Goal: Information Seeking & Learning: Find specific fact

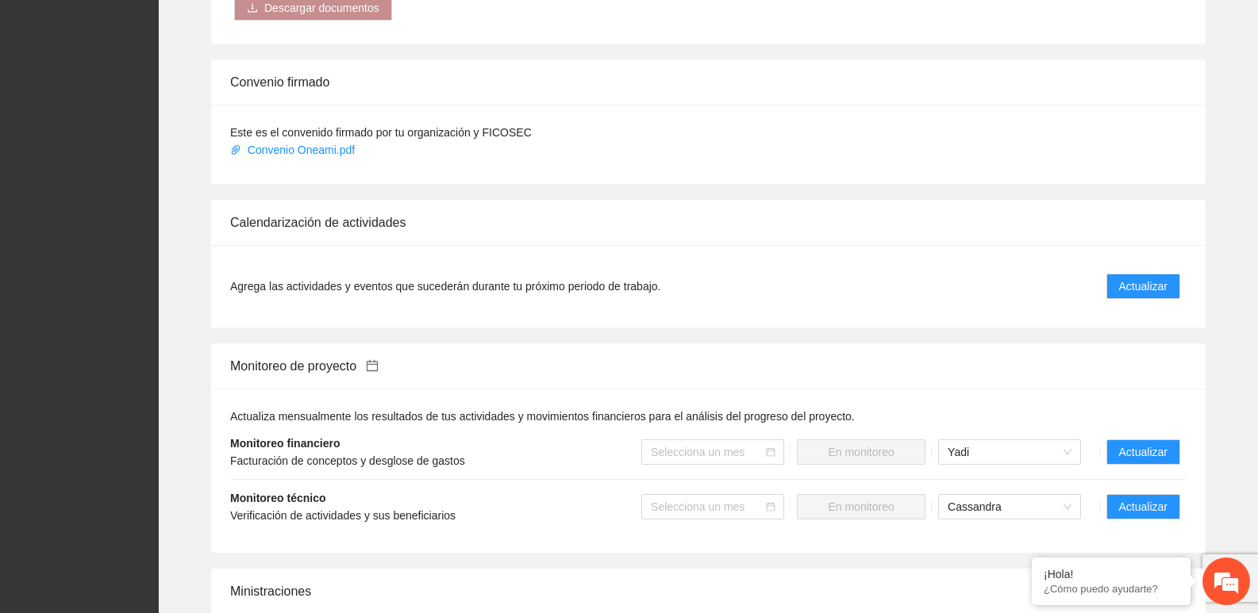
scroll to position [1429, 0]
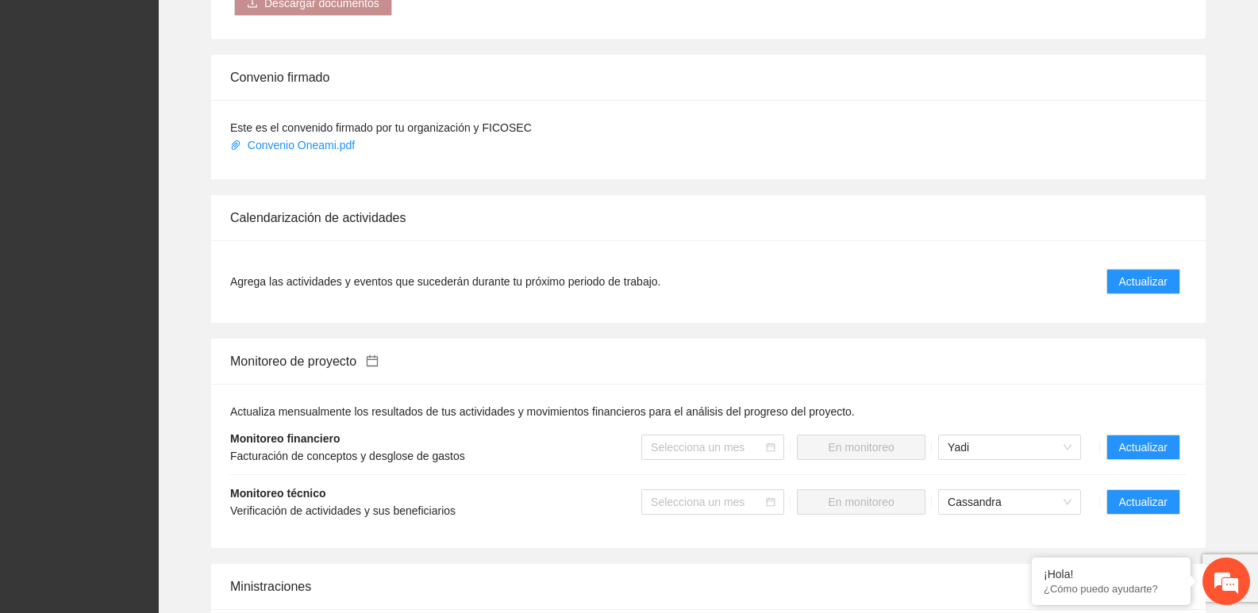
click at [1141, 279] on li "Agrega las actividades y eventos que sucederán durante tu próximo periodo de tr…" at bounding box center [708, 282] width 956 height 44
click at [1142, 274] on button "Actualizar" at bounding box center [1143, 281] width 74 height 25
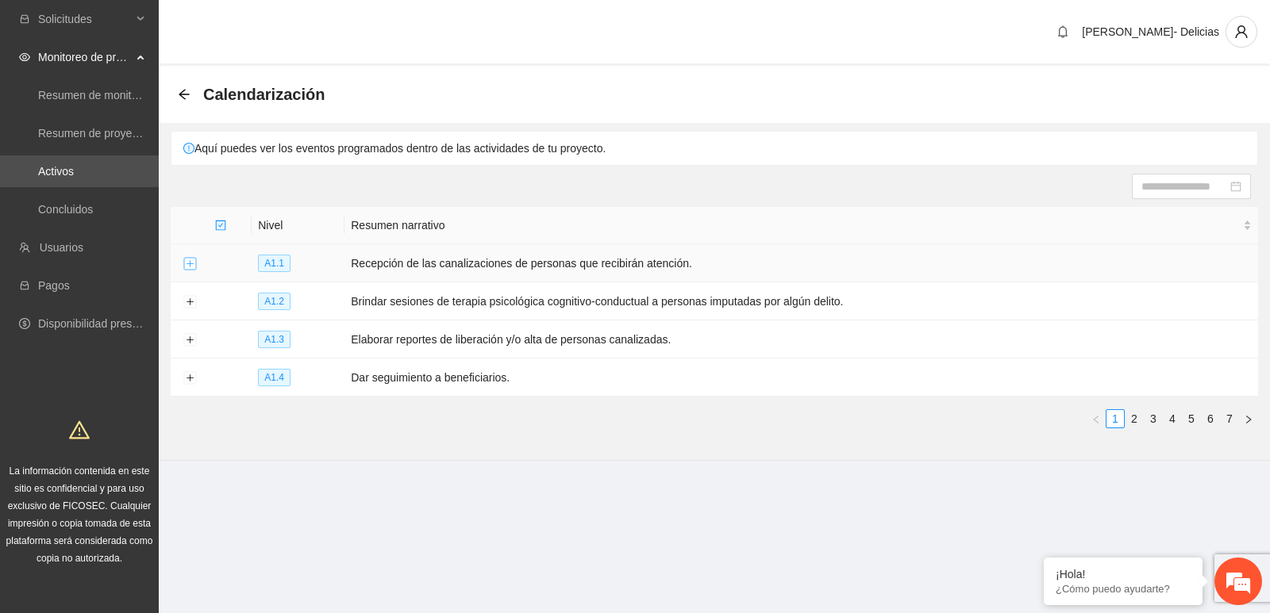
click at [189, 258] on button "Expand row" at bounding box center [189, 264] width 13 height 13
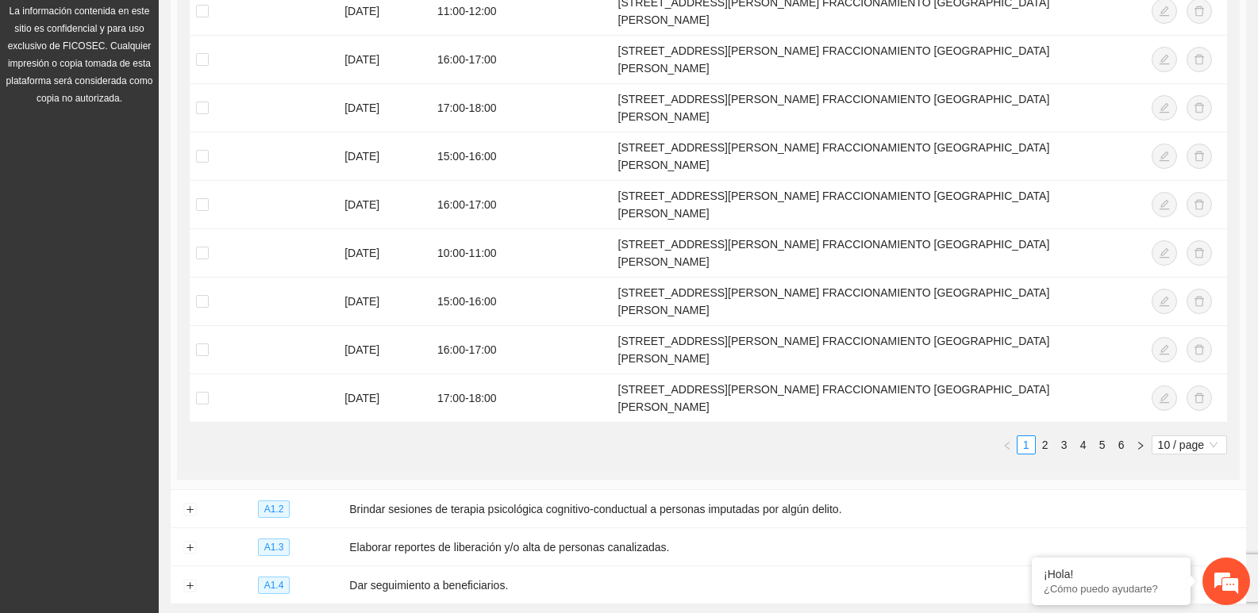
scroll to position [481, 0]
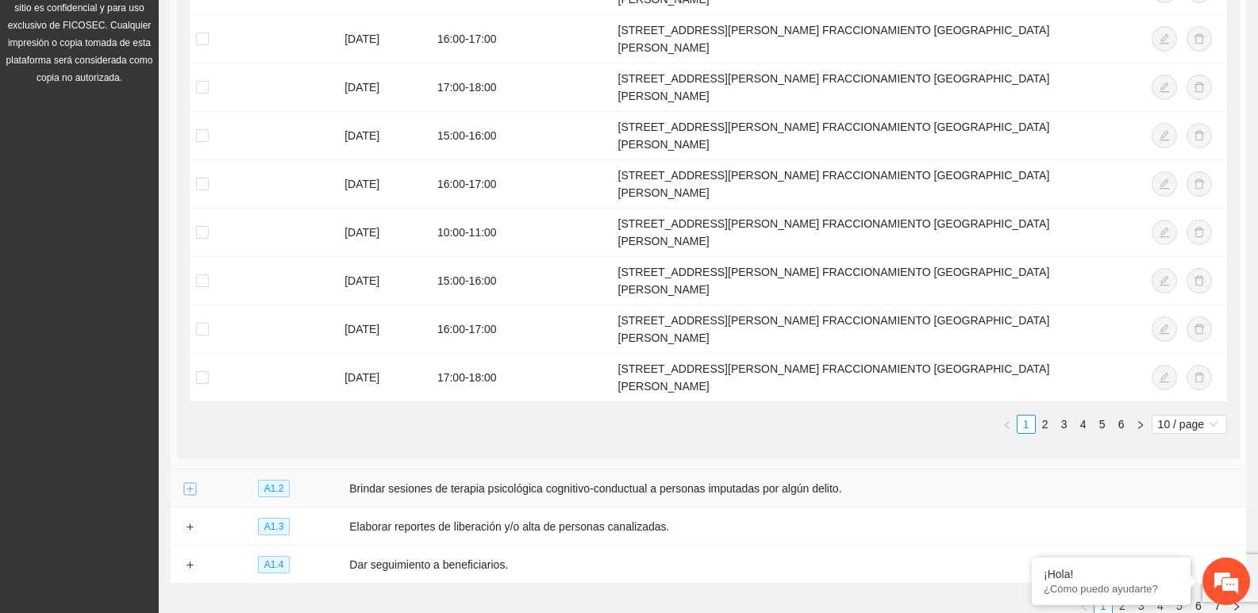
click at [190, 483] on button "Expand row" at bounding box center [189, 489] width 13 height 13
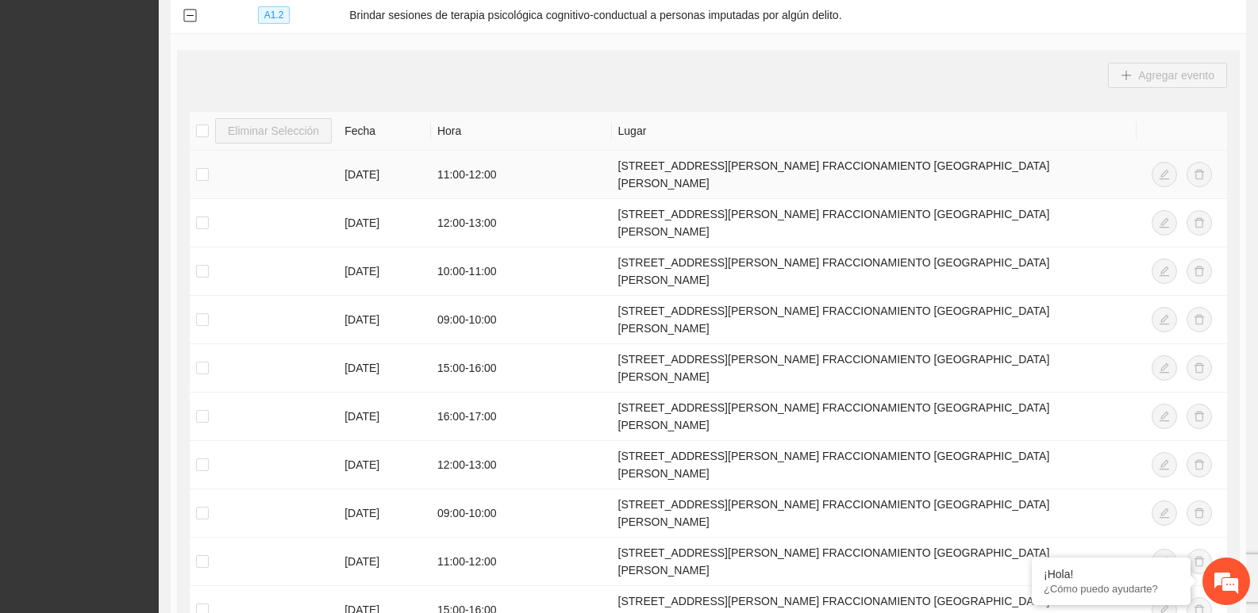
scroll to position [957, 0]
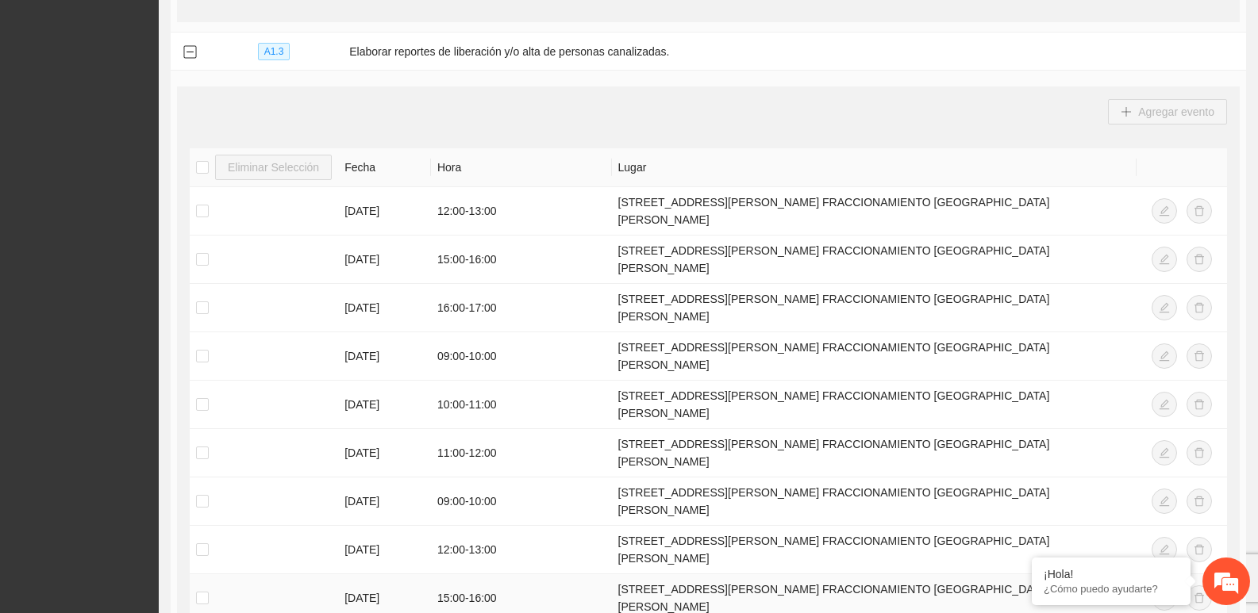
scroll to position [1627, 0]
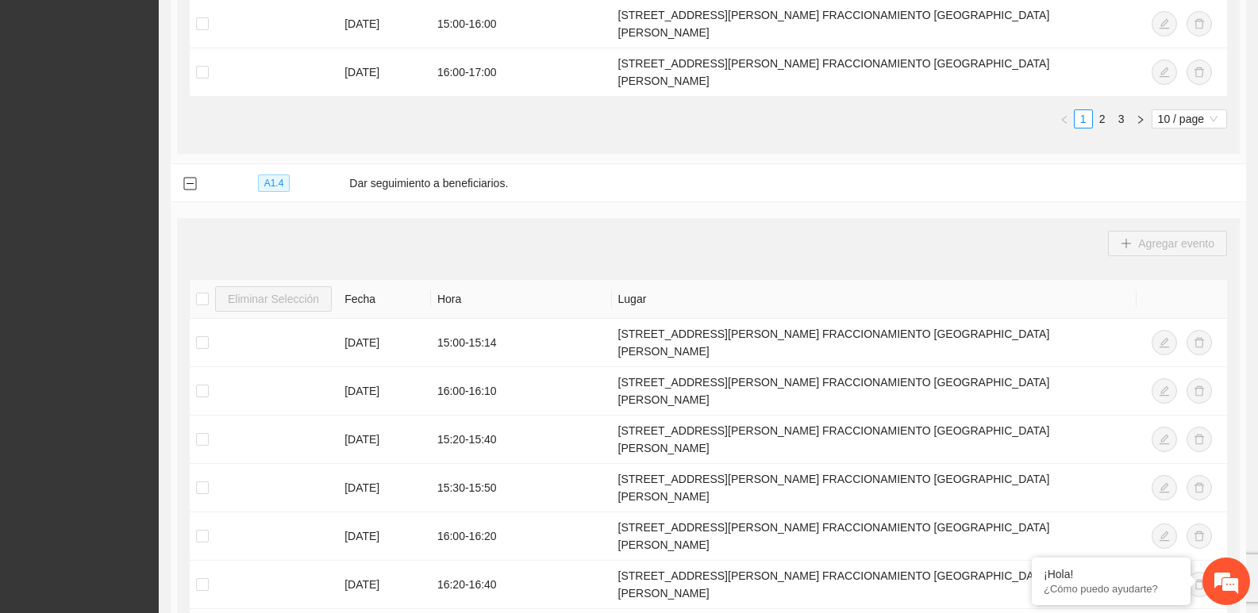
scroll to position [2200, 0]
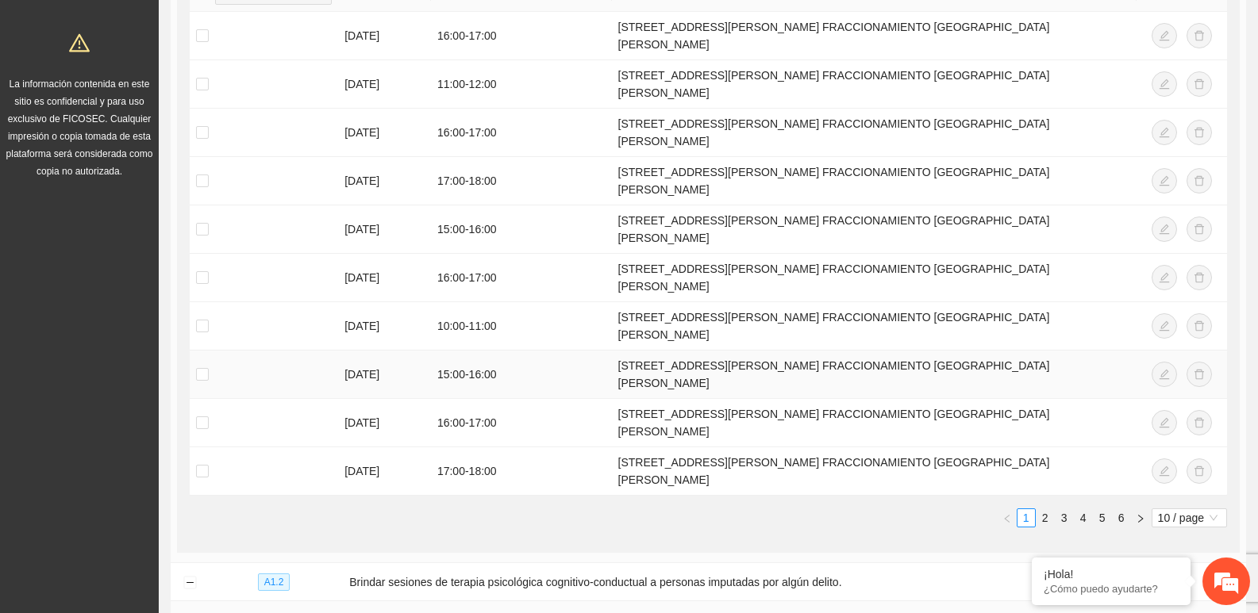
scroll to position [397, 0]
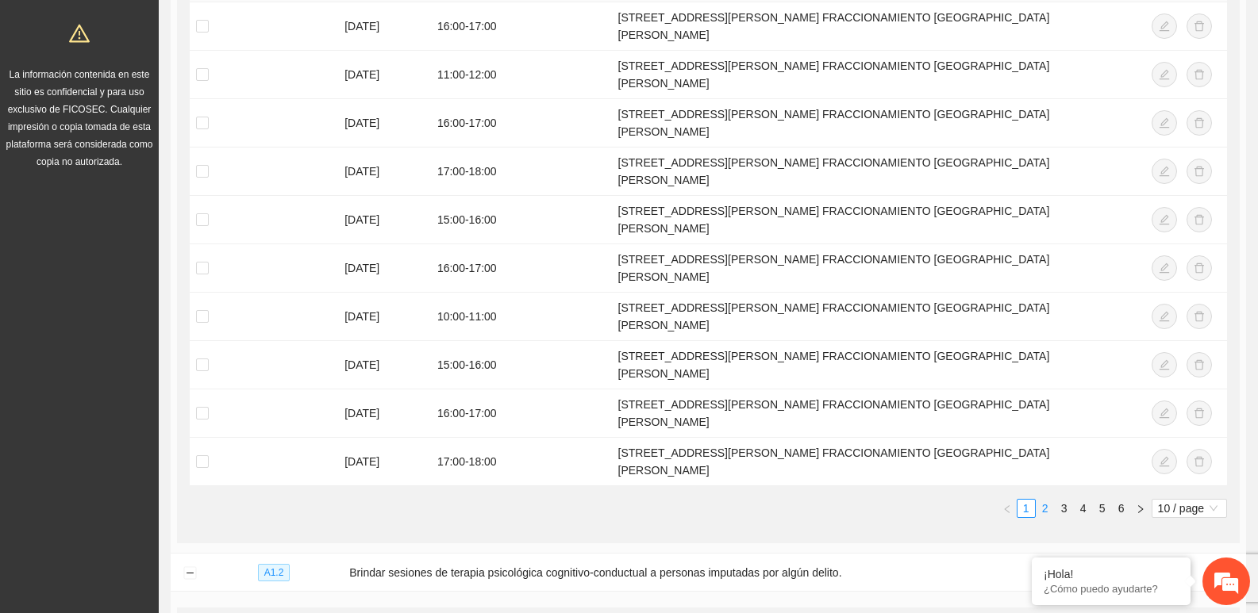
click at [1040, 500] on link "2" at bounding box center [1045, 508] width 17 height 17
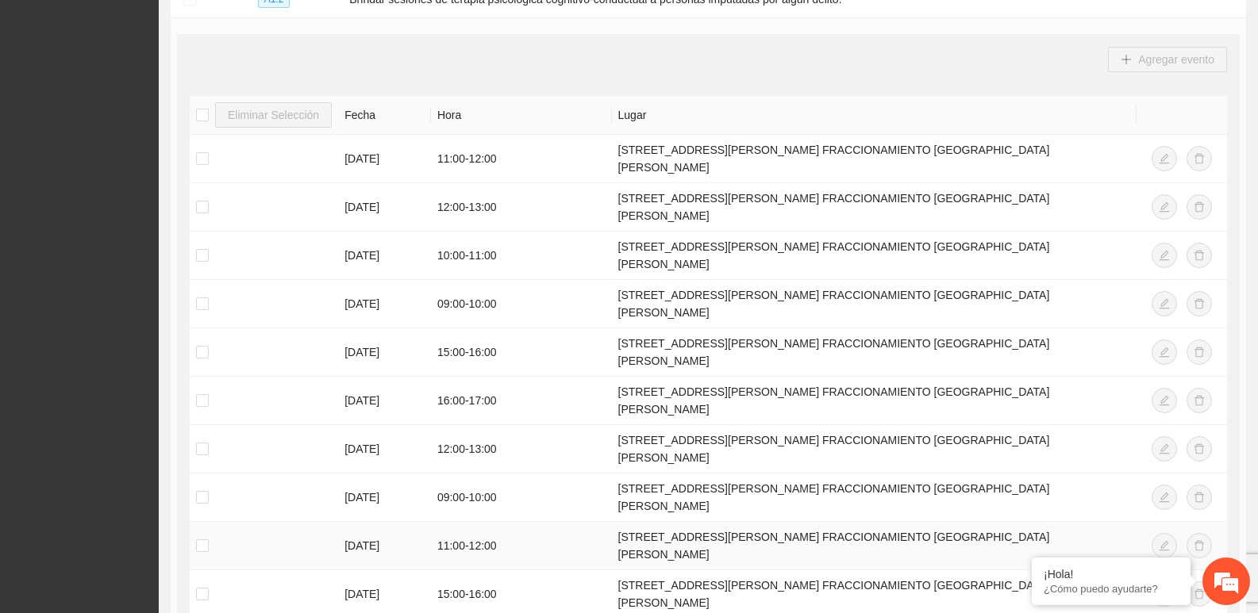
scroll to position [952, 0]
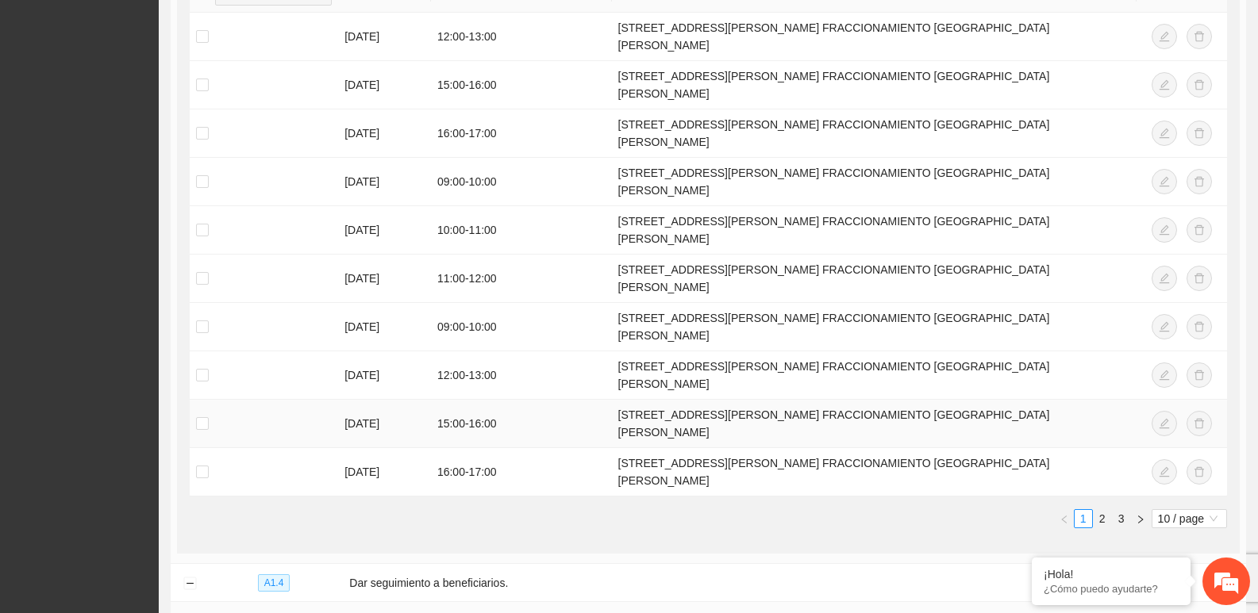
scroll to position [1825, 0]
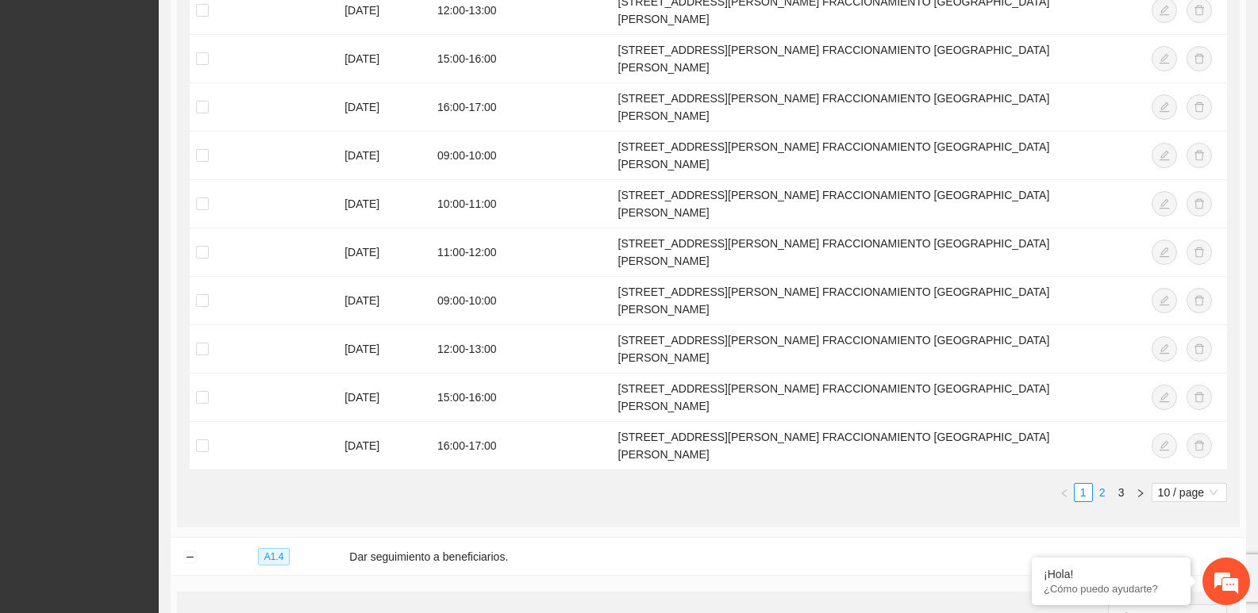
click at [1102, 484] on link "2" at bounding box center [1102, 492] width 17 height 17
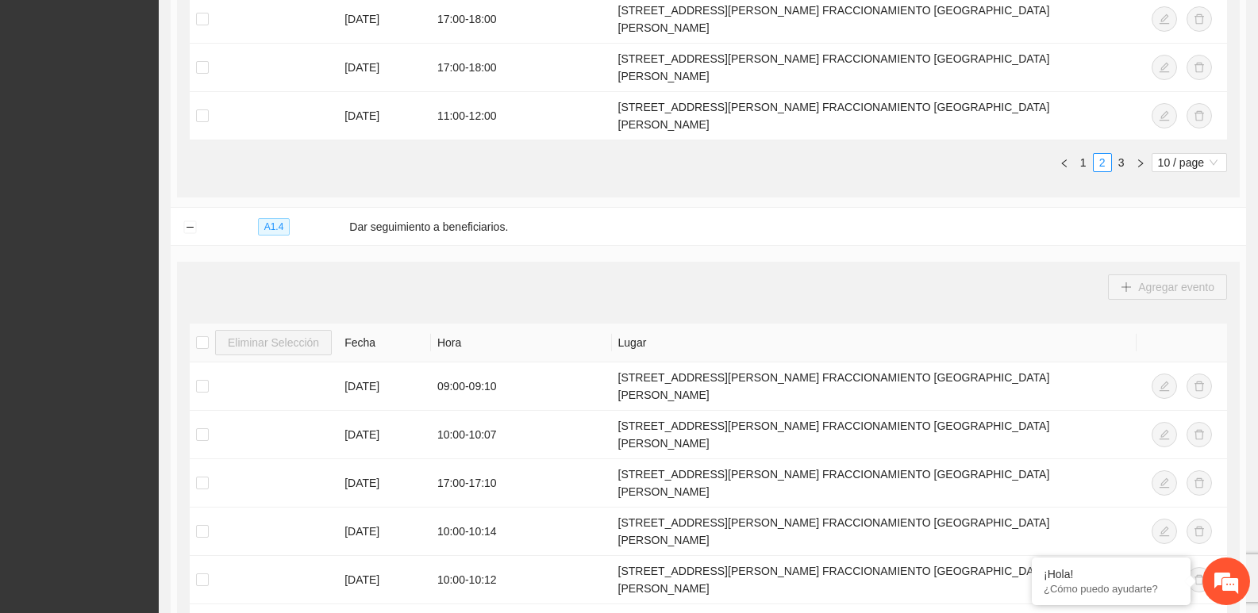
scroll to position [2200, 0]
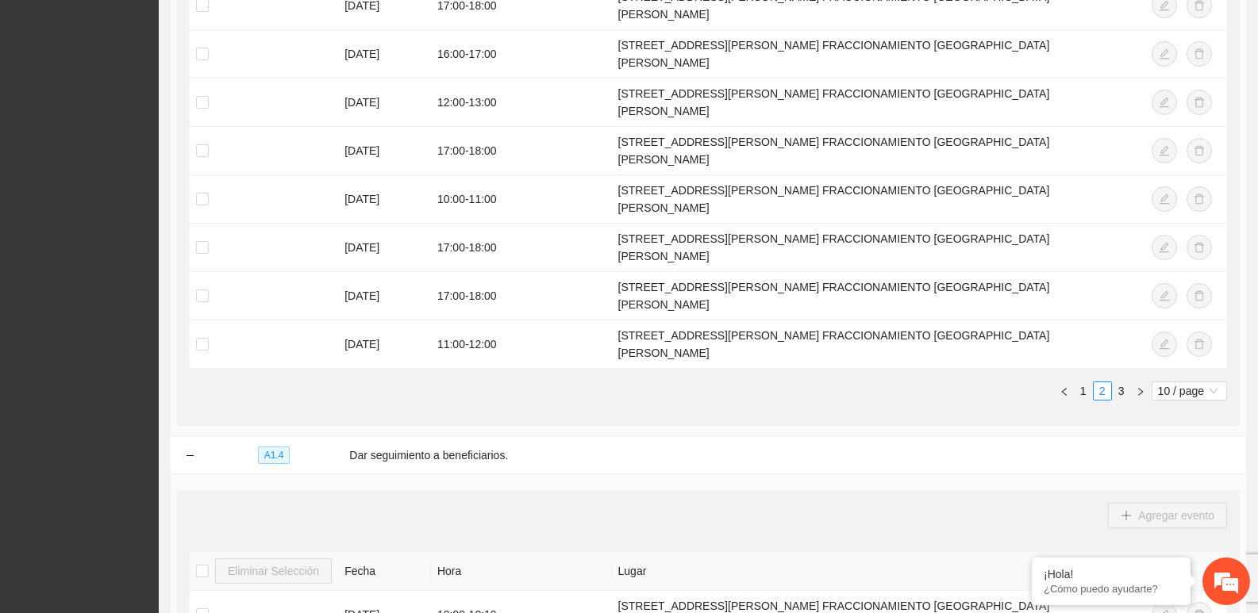
scroll to position [2121, 0]
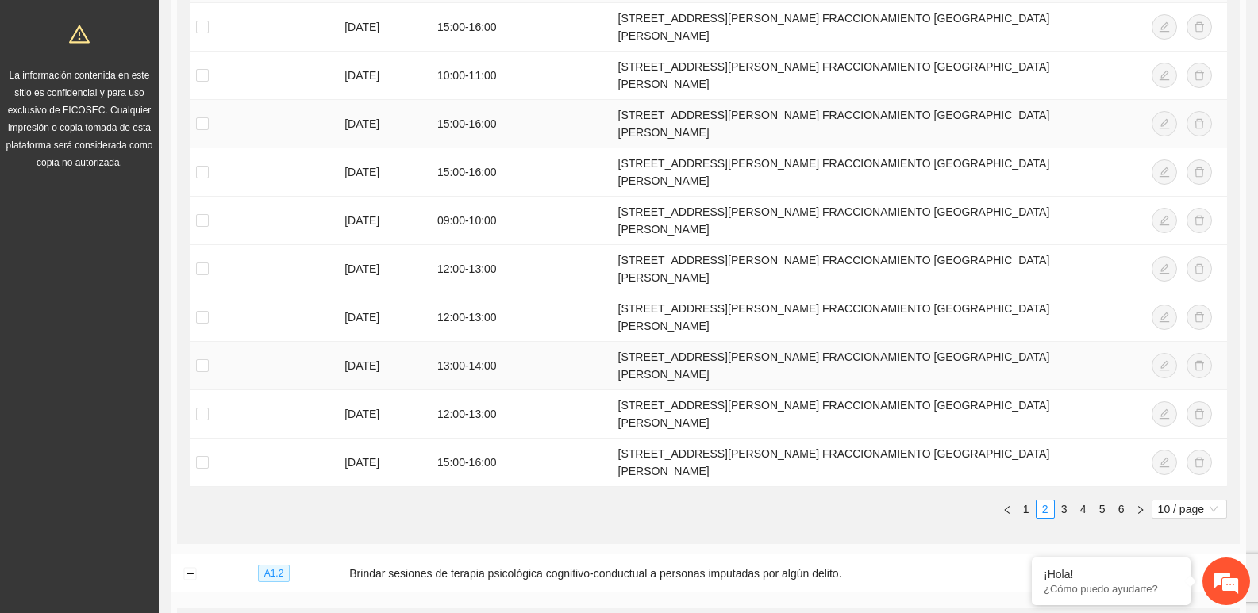
scroll to position [397, 0]
click at [1062, 500] on link "3" at bounding box center [1064, 508] width 17 height 17
click at [1039, 500] on link "2" at bounding box center [1045, 508] width 17 height 17
click at [1061, 500] on link "3" at bounding box center [1064, 508] width 17 height 17
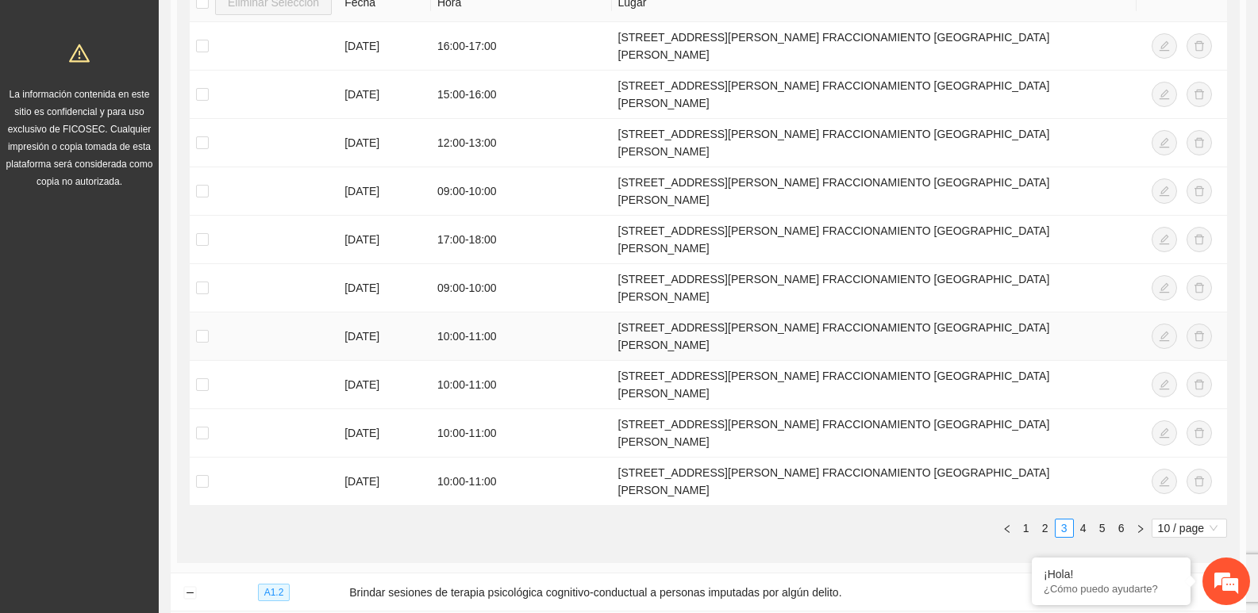
scroll to position [476, 0]
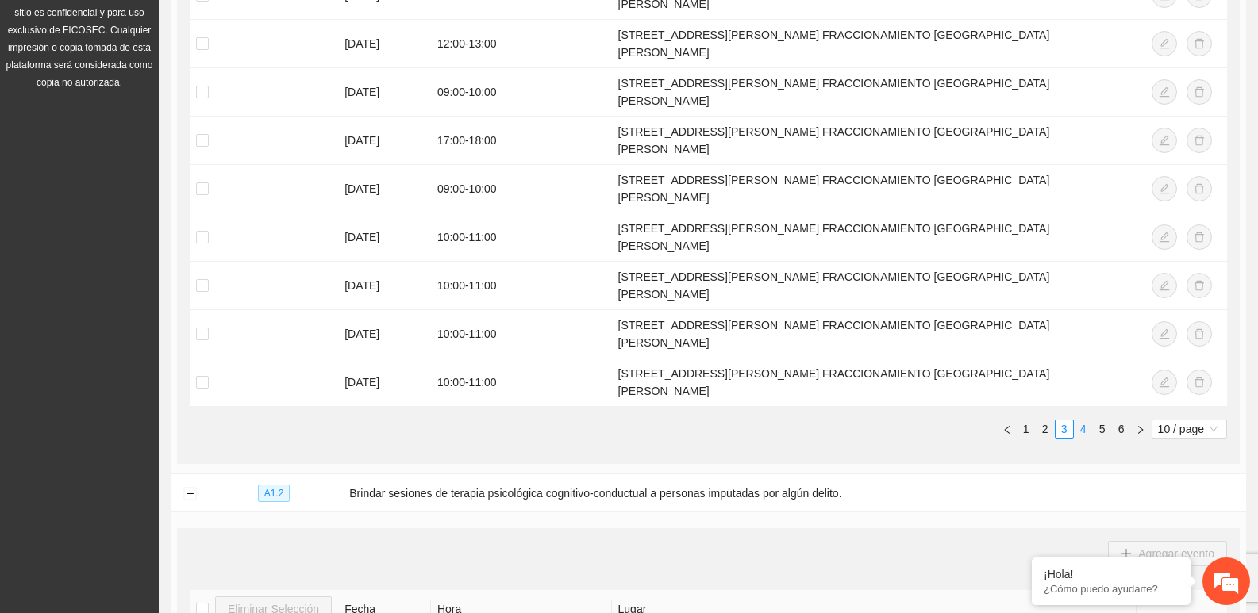
click at [1079, 421] on link "4" at bounding box center [1083, 429] width 17 height 17
click at [1106, 421] on link "5" at bounding box center [1102, 429] width 17 height 17
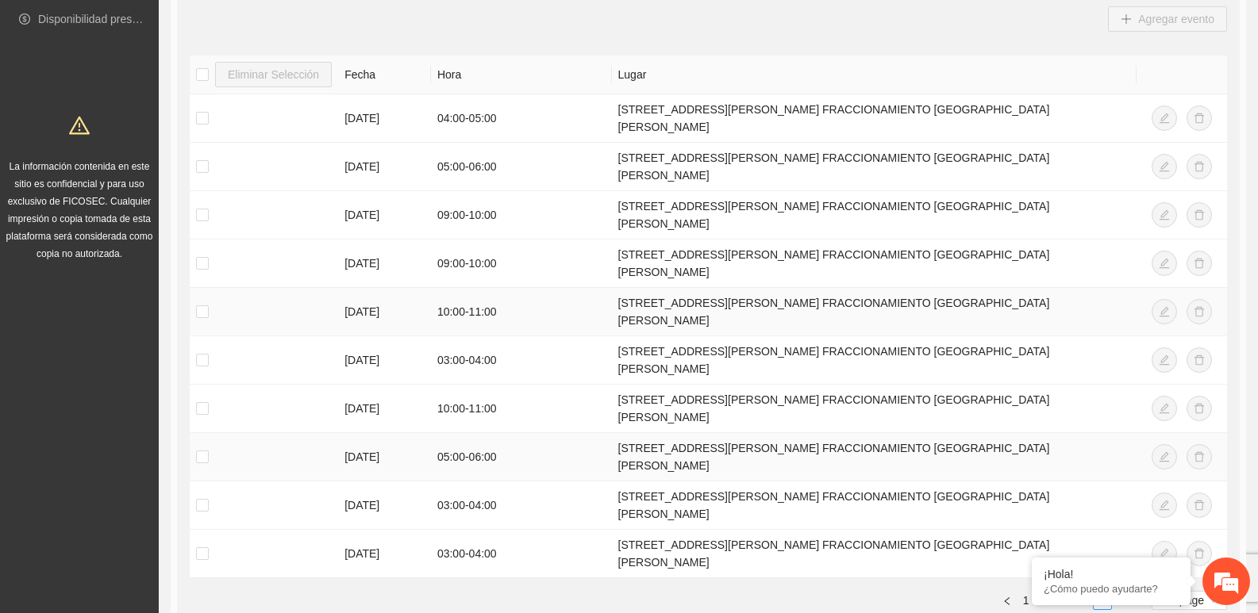
scroll to position [397, 0]
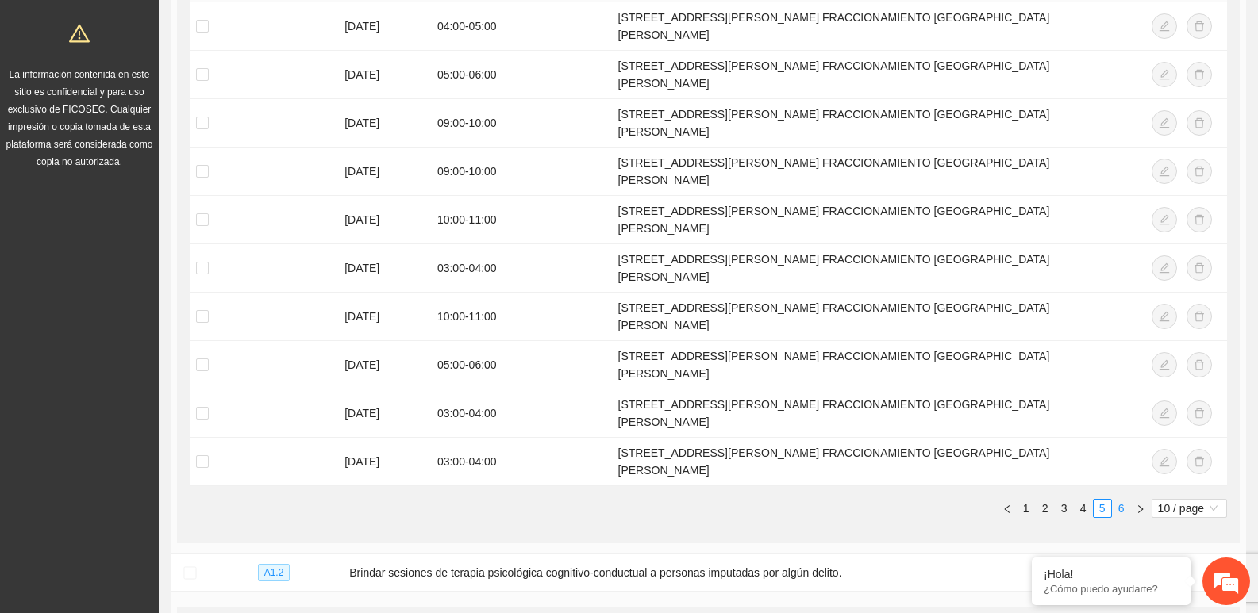
click at [1125, 500] on link "6" at bounding box center [1121, 508] width 17 height 17
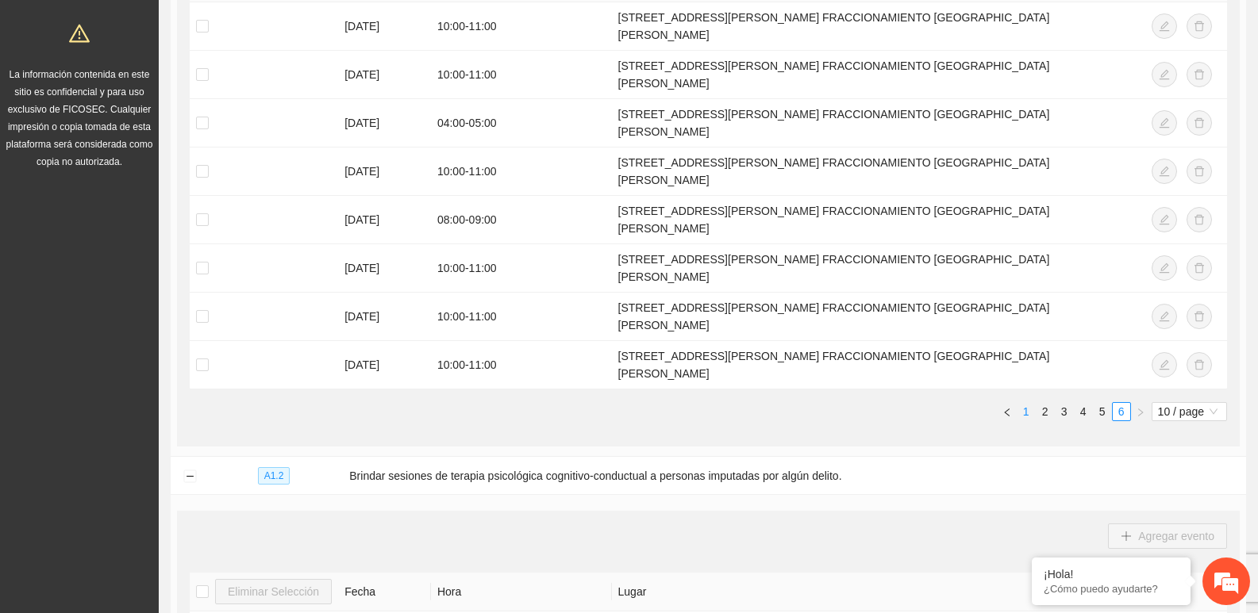
click at [1027, 403] on link "1" at bounding box center [1025, 411] width 17 height 17
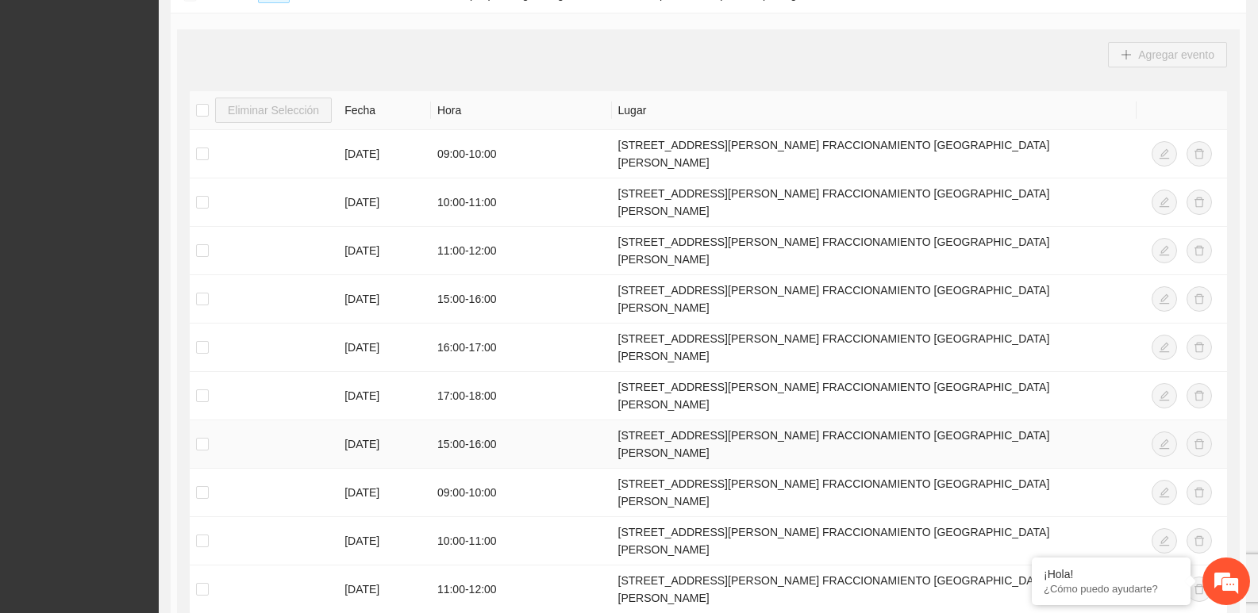
scroll to position [1032, 0]
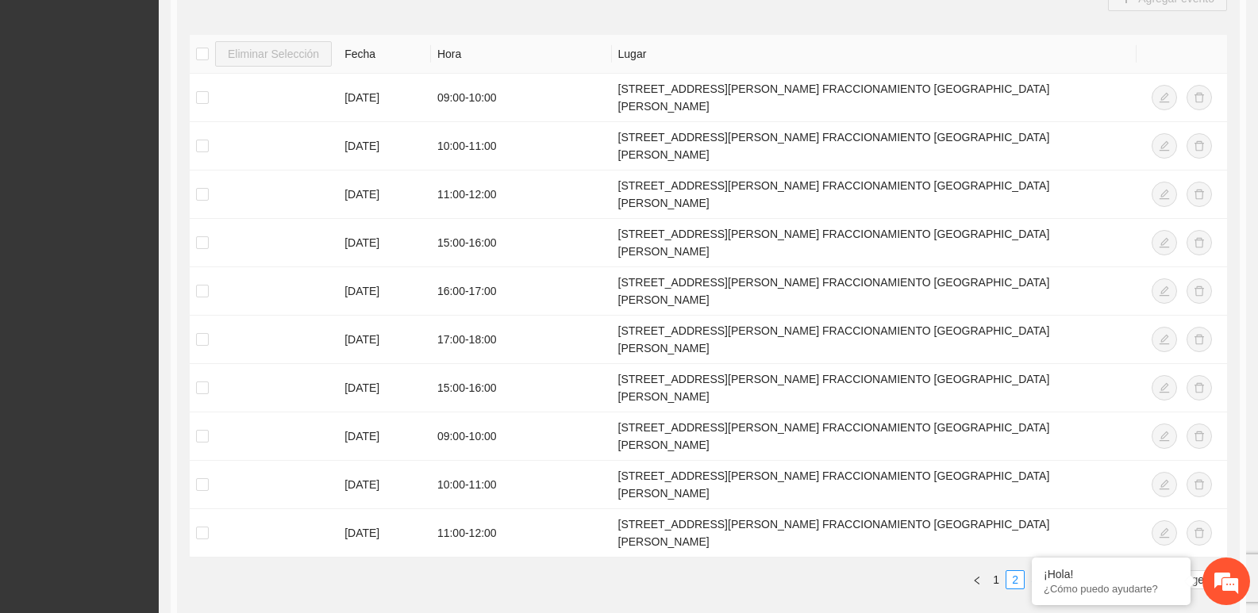
click at [1029, 571] on link "3" at bounding box center [1033, 579] width 17 height 17
click at [1054, 571] on link "4" at bounding box center [1052, 579] width 17 height 17
click at [1054, 571] on link "5" at bounding box center [1052, 579] width 17 height 17
click at [1059, 571] on link "6" at bounding box center [1052, 579] width 17 height 17
click at [1060, 571] on link "7" at bounding box center [1052, 579] width 17 height 17
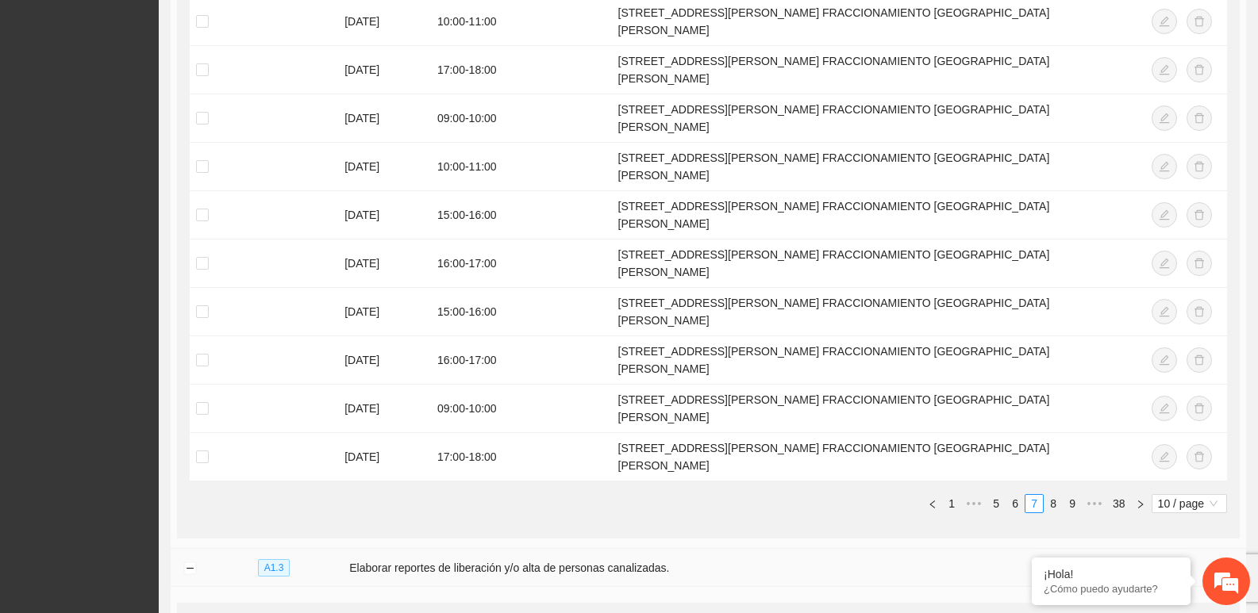
scroll to position [1111, 0]
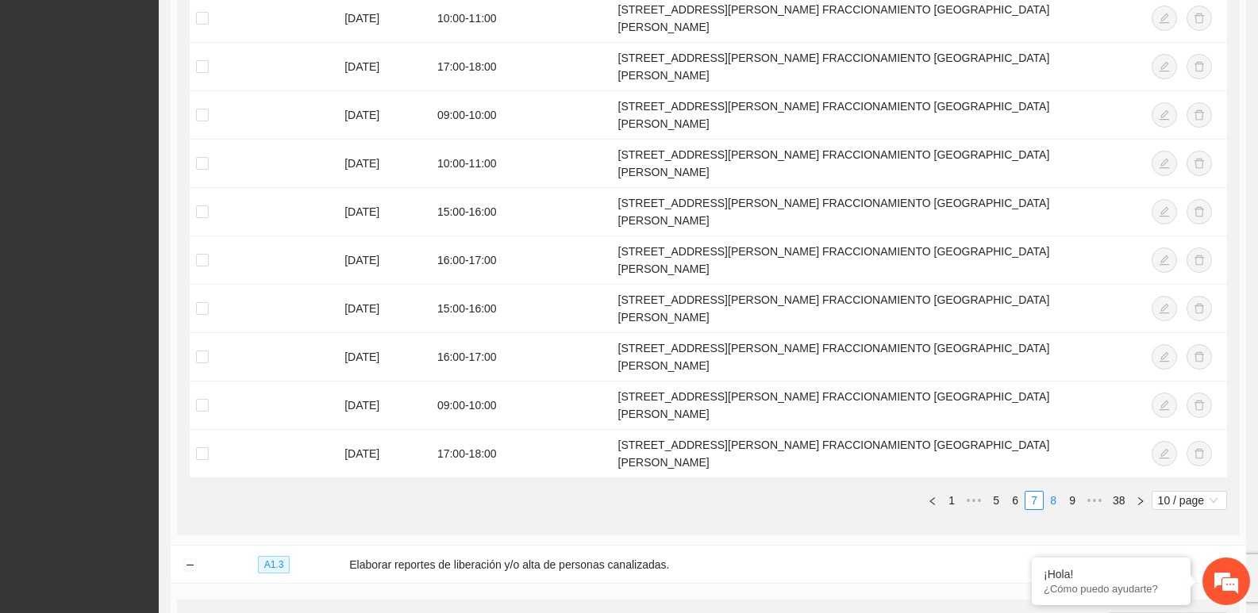
click at [1057, 492] on link "8" at bounding box center [1052, 500] width 17 height 17
click at [1052, 492] on link "9" at bounding box center [1048, 500] width 17 height 17
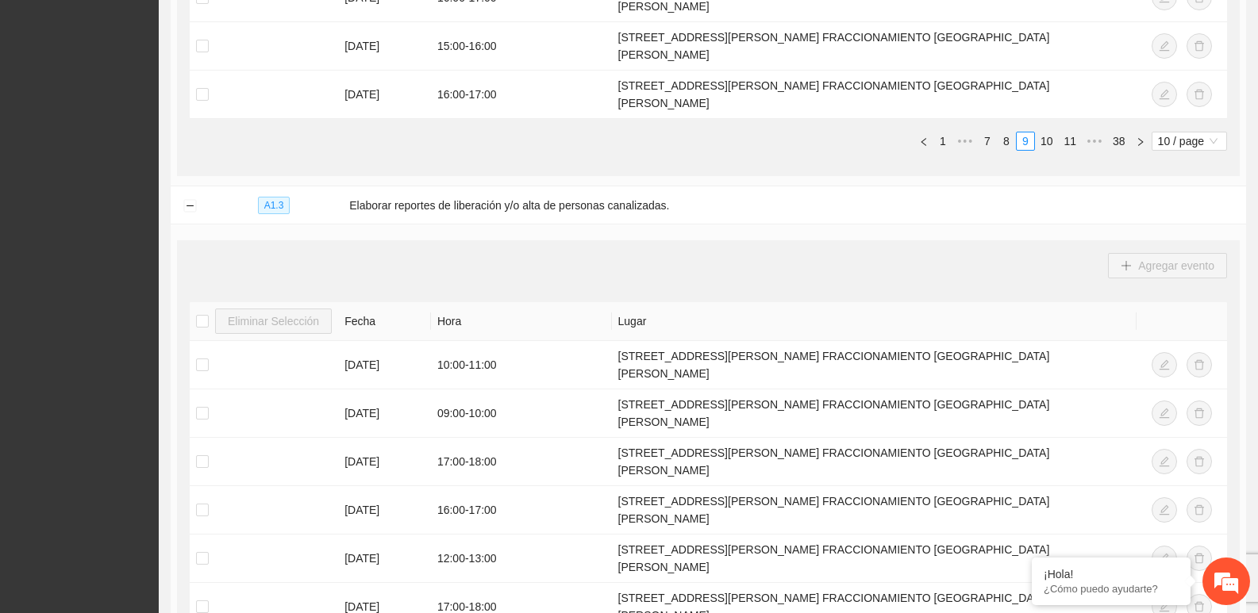
scroll to position [1508, 0]
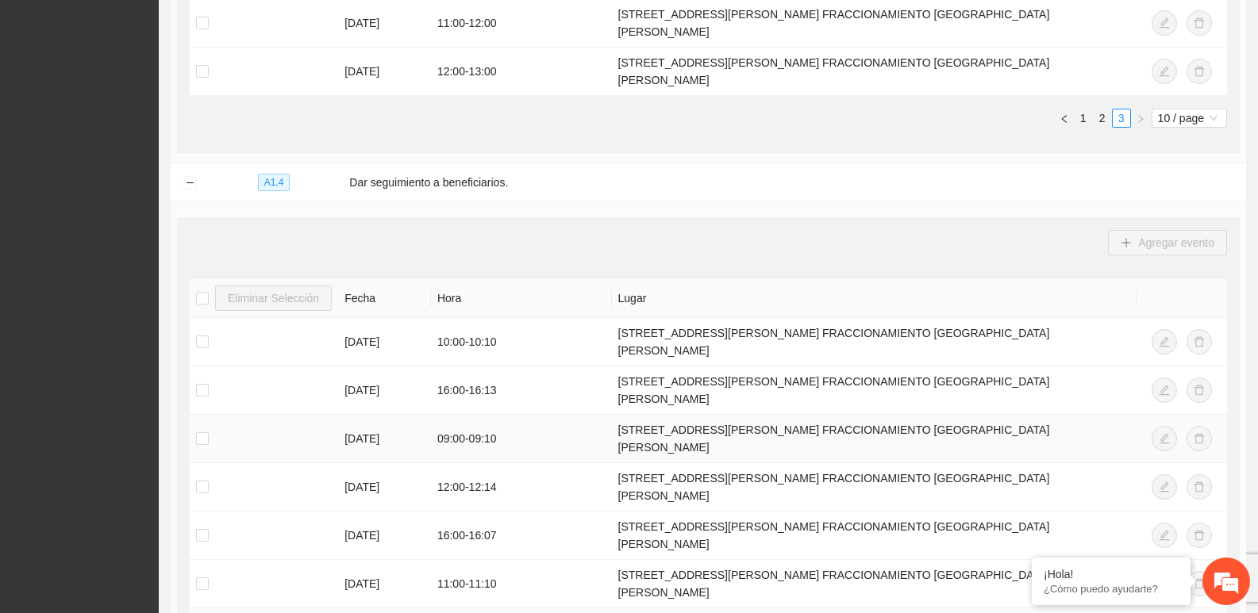
scroll to position [2063, 0]
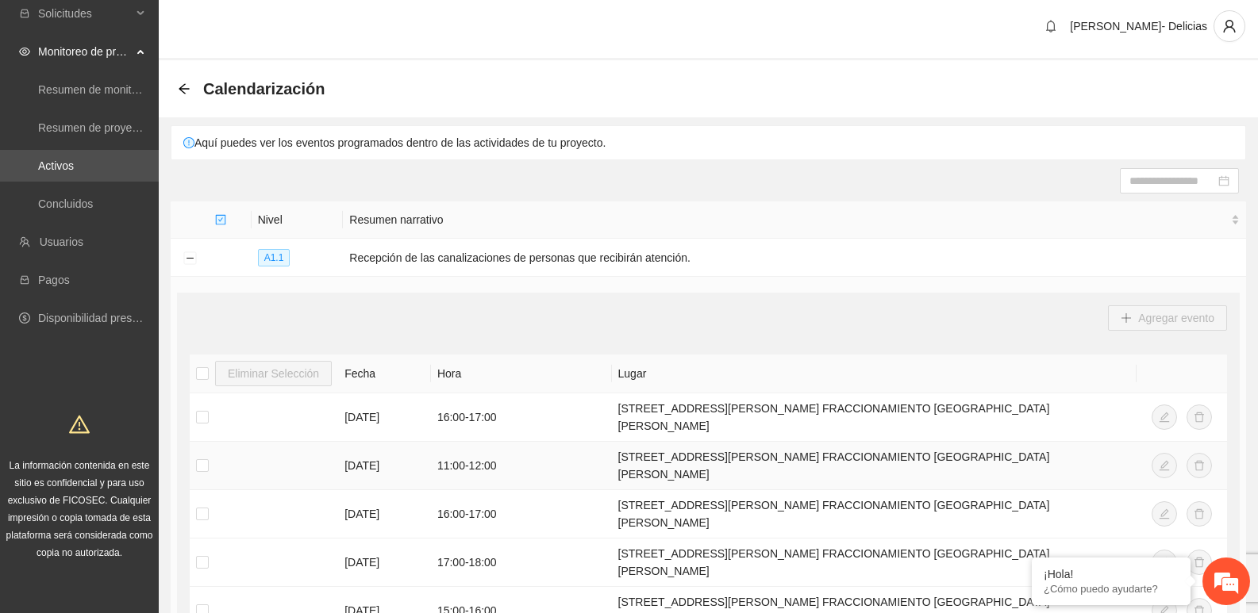
scroll to position [0, 0]
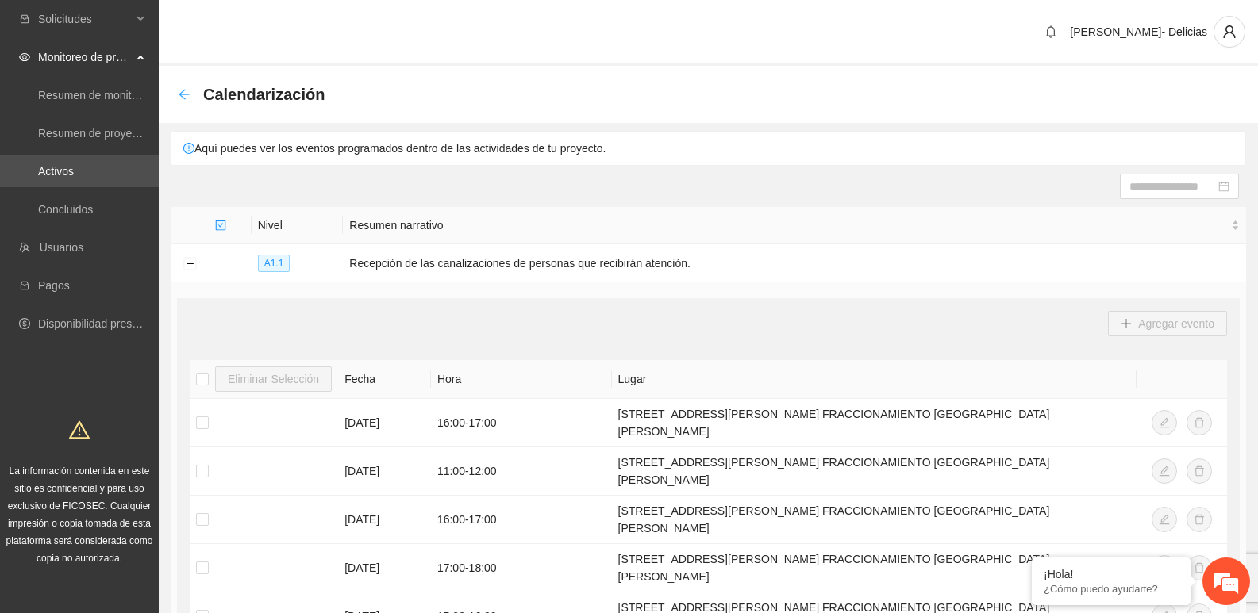
click at [183, 96] on icon "arrow-left" at bounding box center [184, 94] width 13 height 13
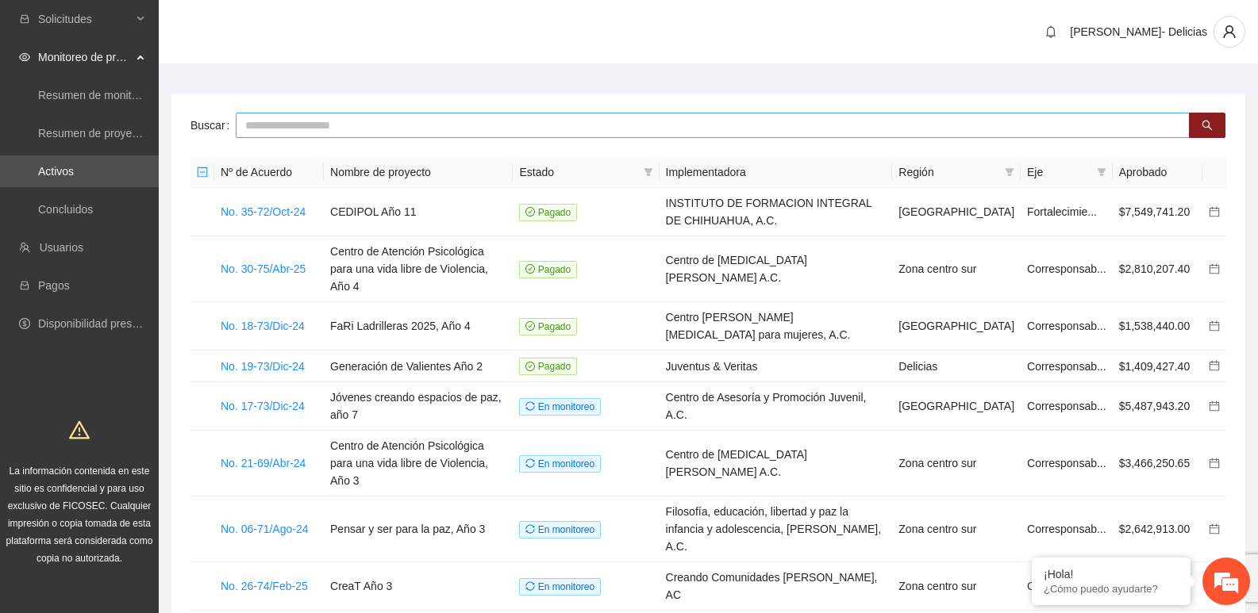
click at [489, 129] on input "text" at bounding box center [713, 125] width 954 height 25
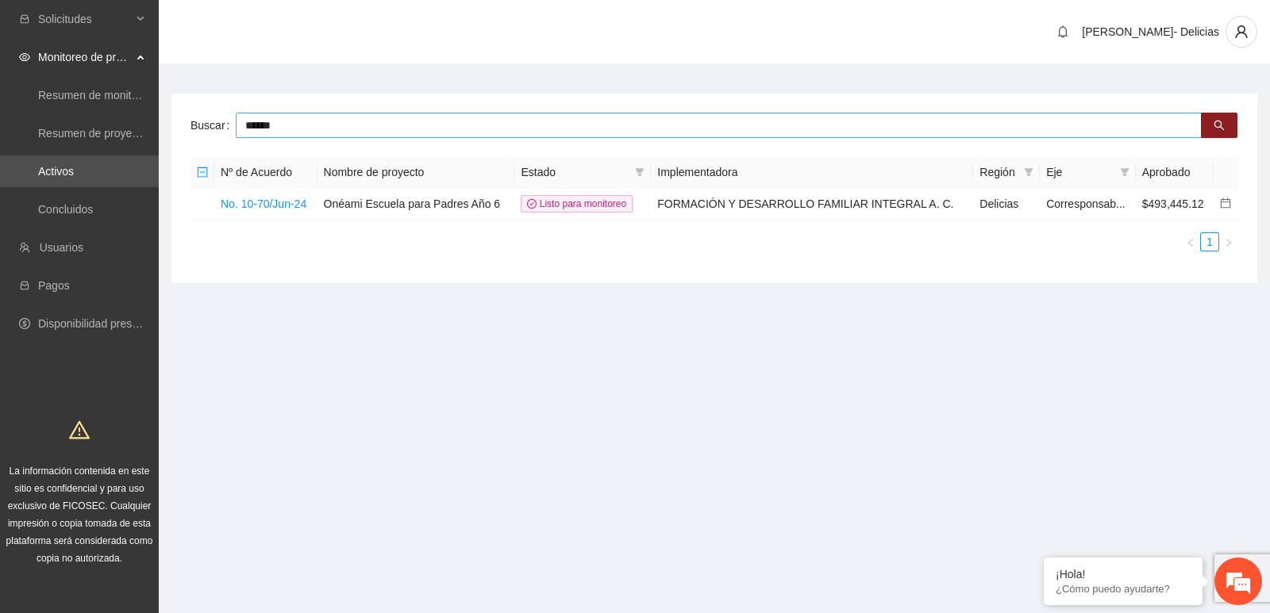
click at [294, 125] on input "******" at bounding box center [719, 125] width 966 height 25
drag, startPoint x: 316, startPoint y: 129, endPoint x: 172, endPoint y: 68, distance: 156.1
click at [172, 109] on div "Buscar ****** Nº de Acuerdo Nombre de proyecto Estado Implementadora Región Eje…" at bounding box center [714, 189] width 1086 height 190
type input "***"
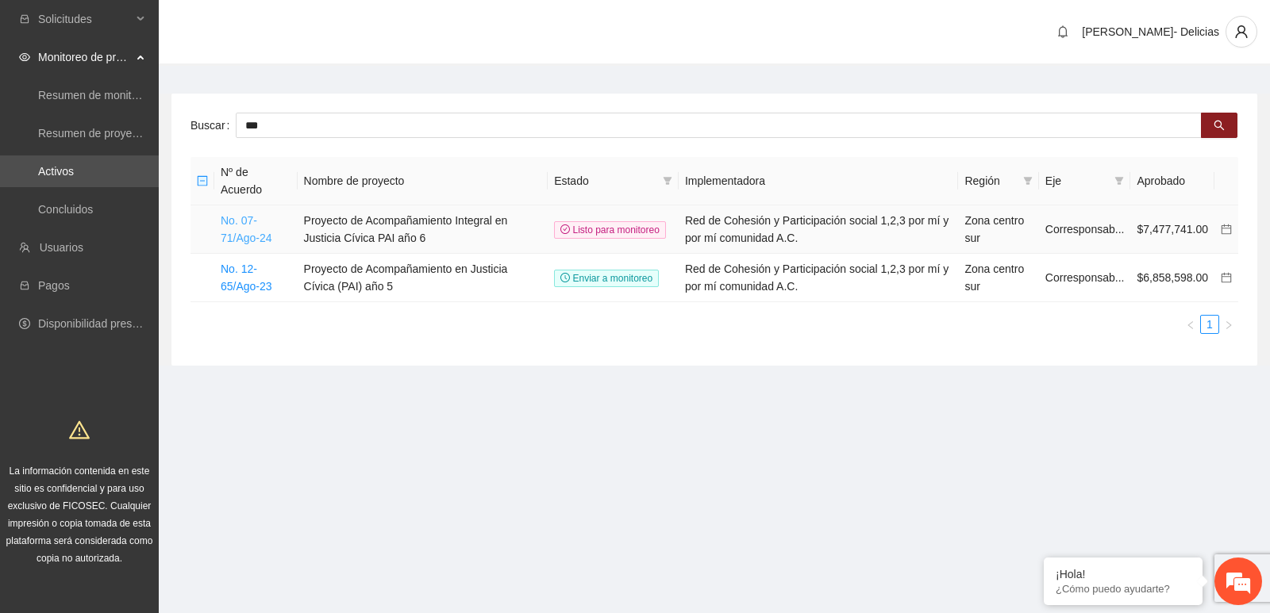
click at [248, 233] on link "No. 07-71/Ago-24" at bounding box center [247, 229] width 52 height 30
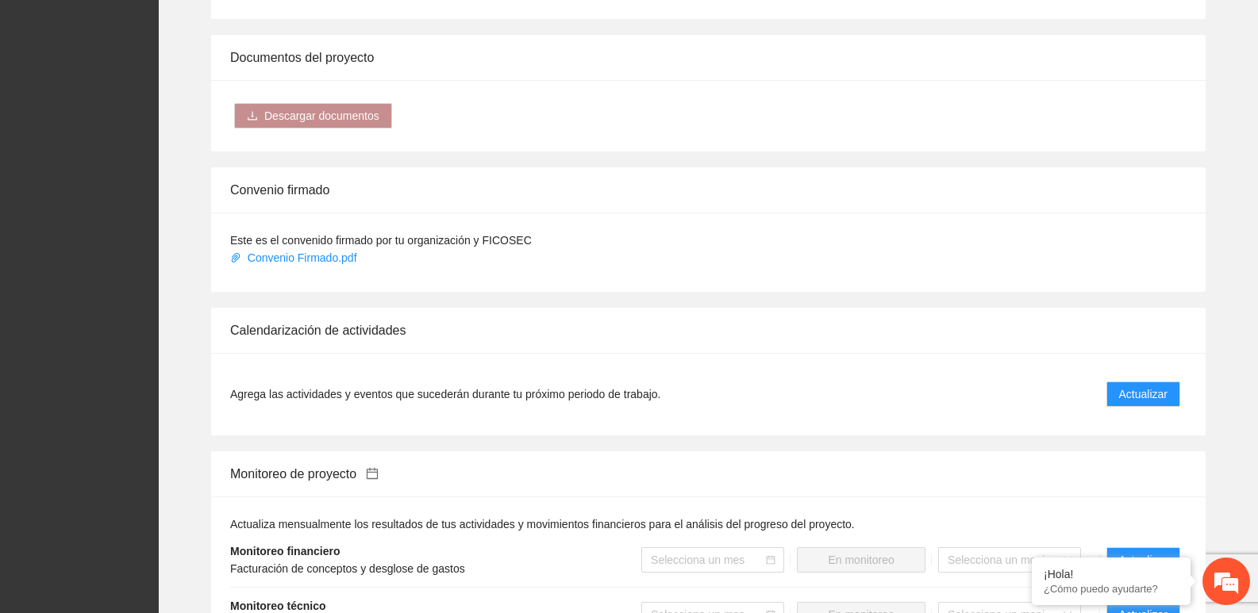
scroll to position [1349, 0]
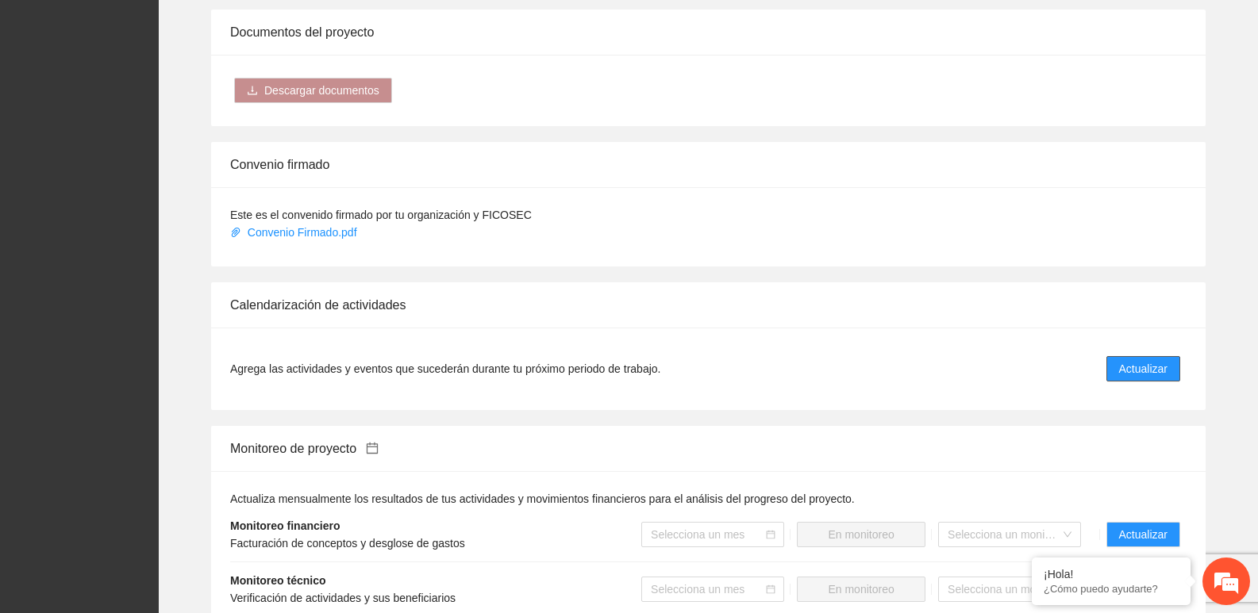
click at [1133, 368] on span "Actualizar" at bounding box center [1143, 368] width 48 height 17
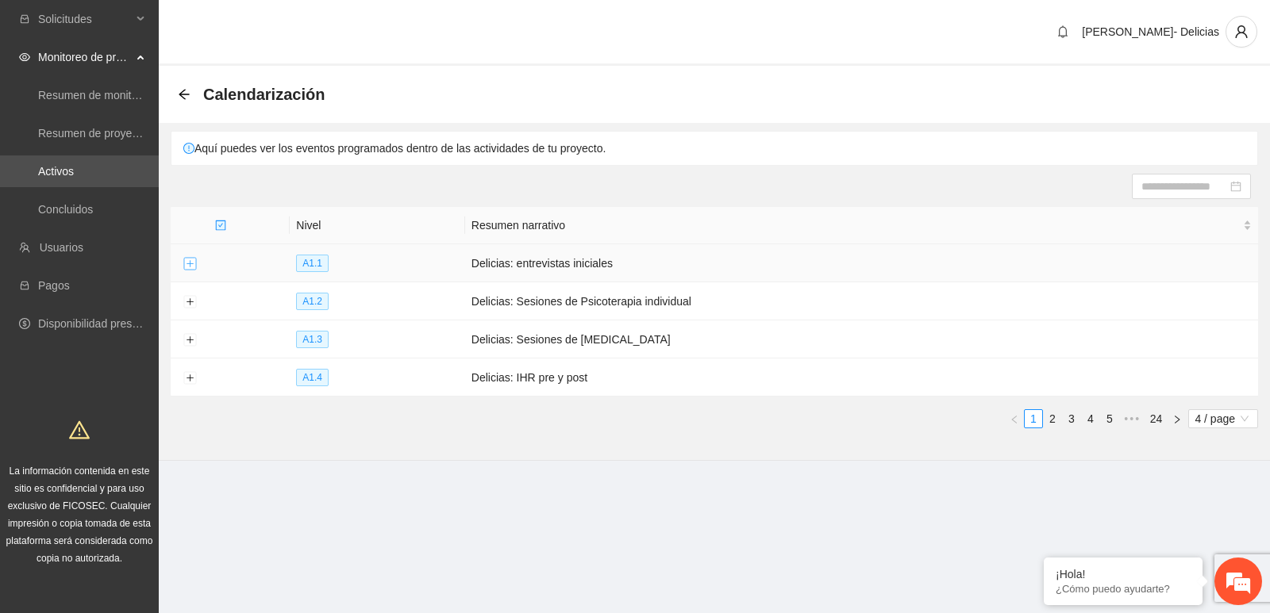
click at [193, 260] on button "Expand row" at bounding box center [189, 264] width 13 height 13
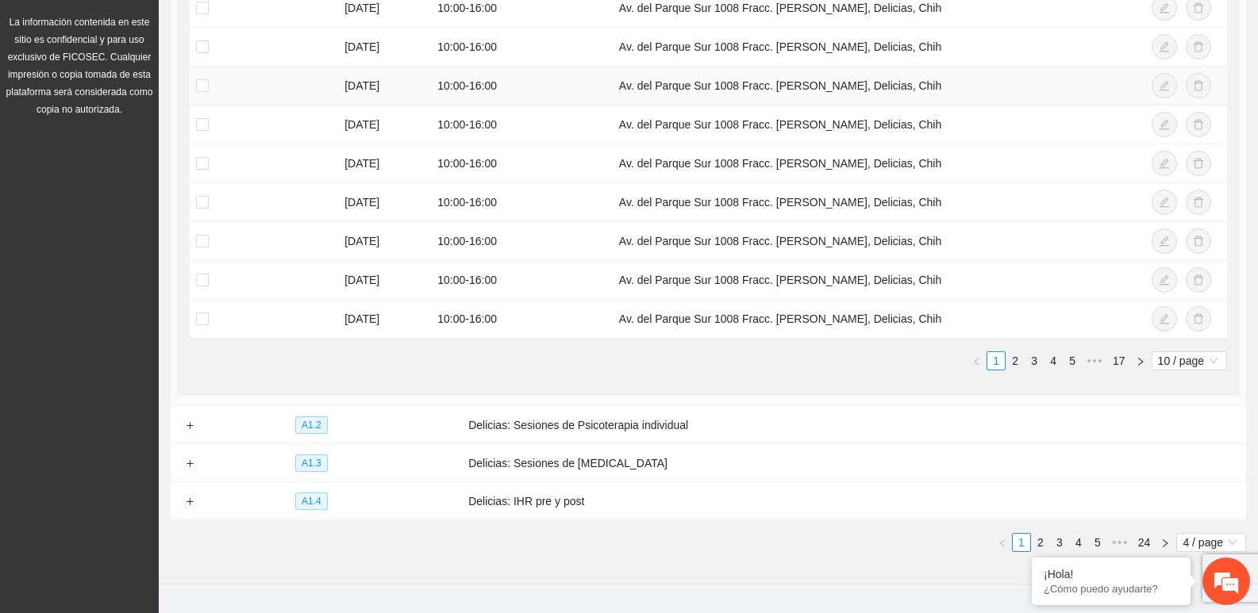
scroll to position [476, 0]
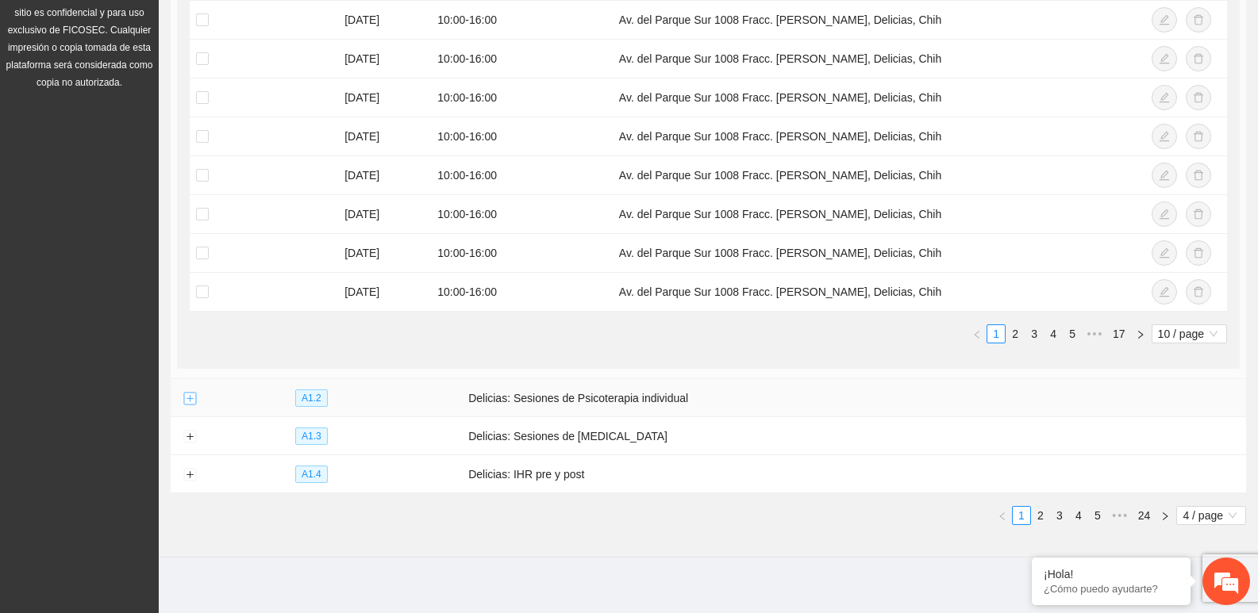
click at [188, 396] on button "Expand row" at bounding box center [189, 399] width 13 height 13
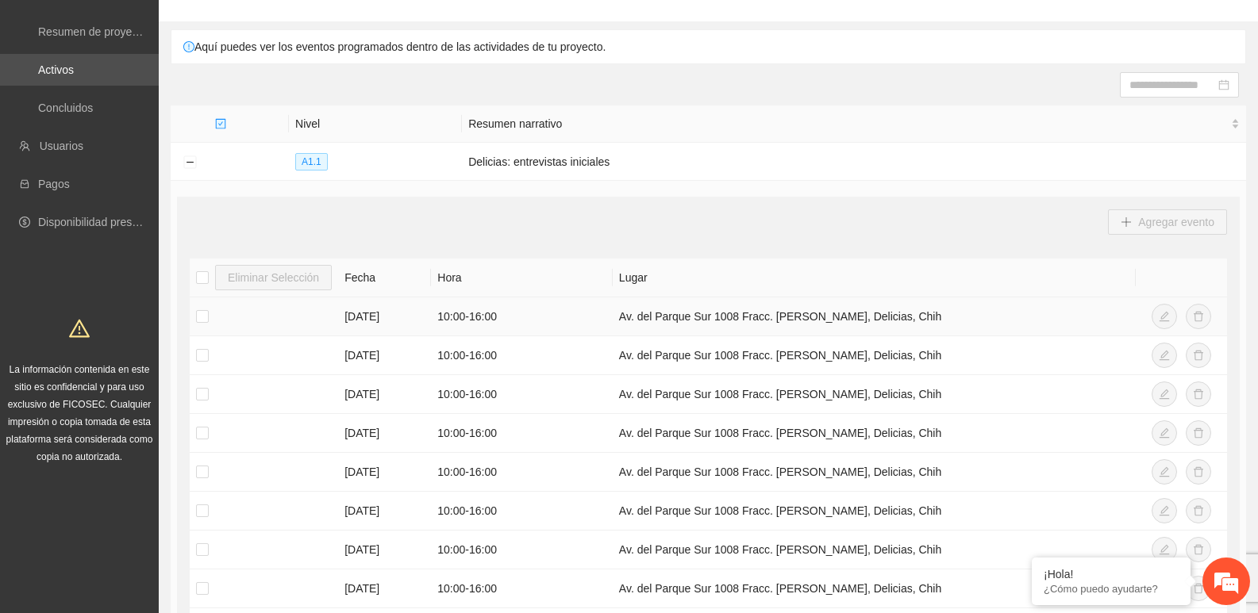
scroll to position [0, 0]
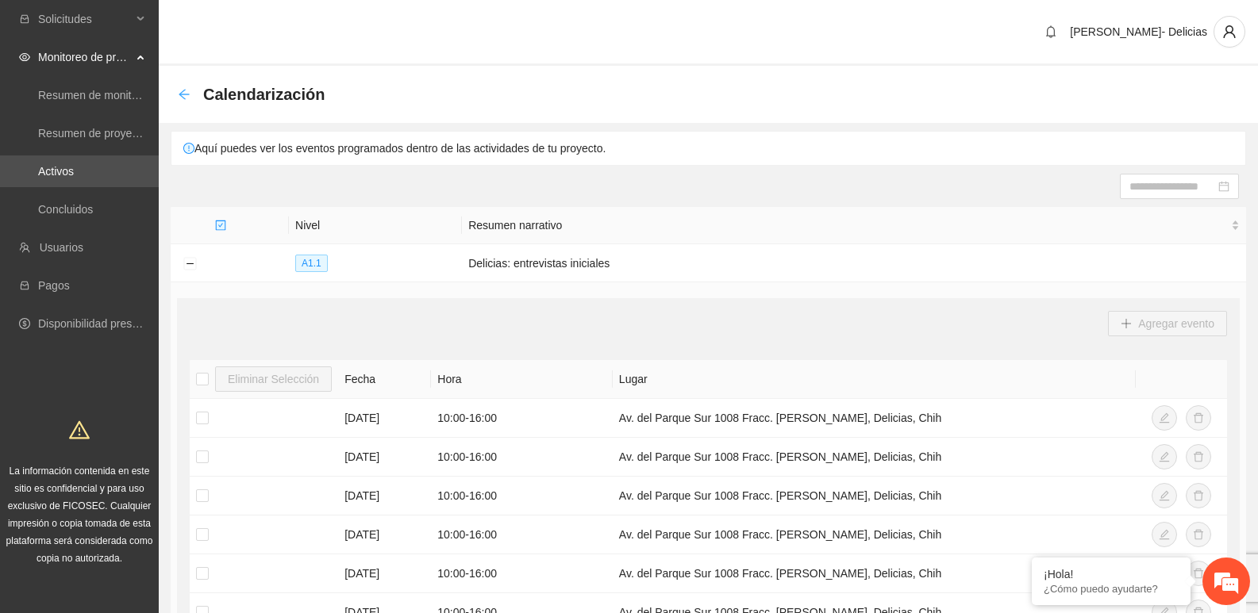
click at [181, 99] on icon "arrow-left" at bounding box center [184, 94] width 13 height 13
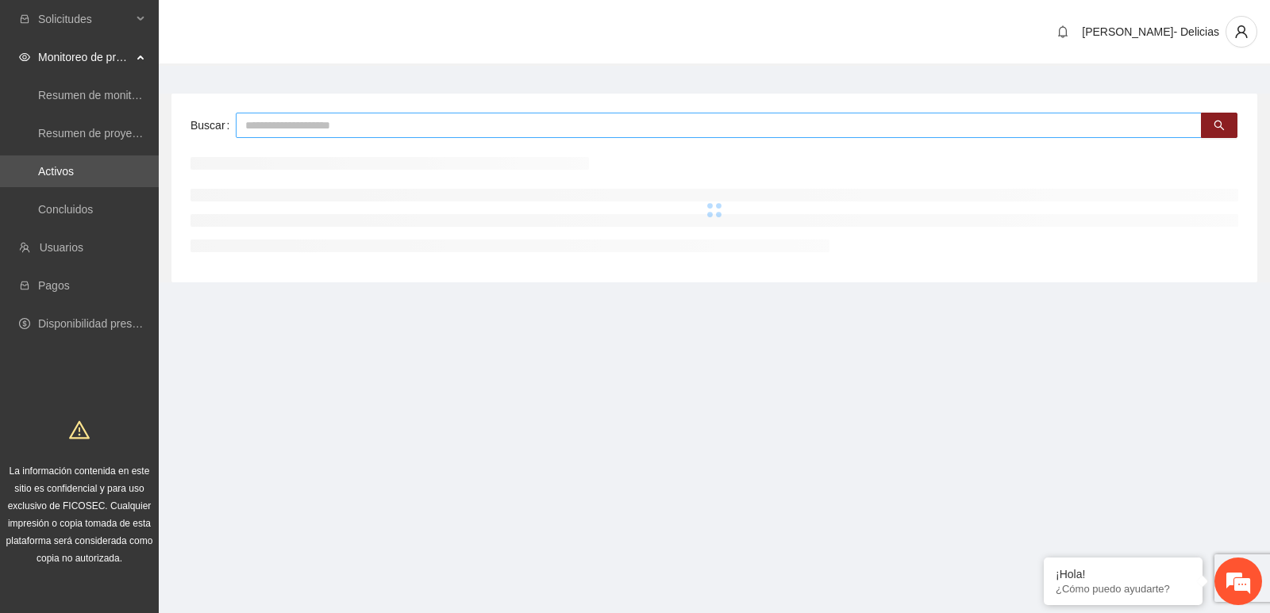
click at [467, 122] on input "text" at bounding box center [719, 125] width 966 height 25
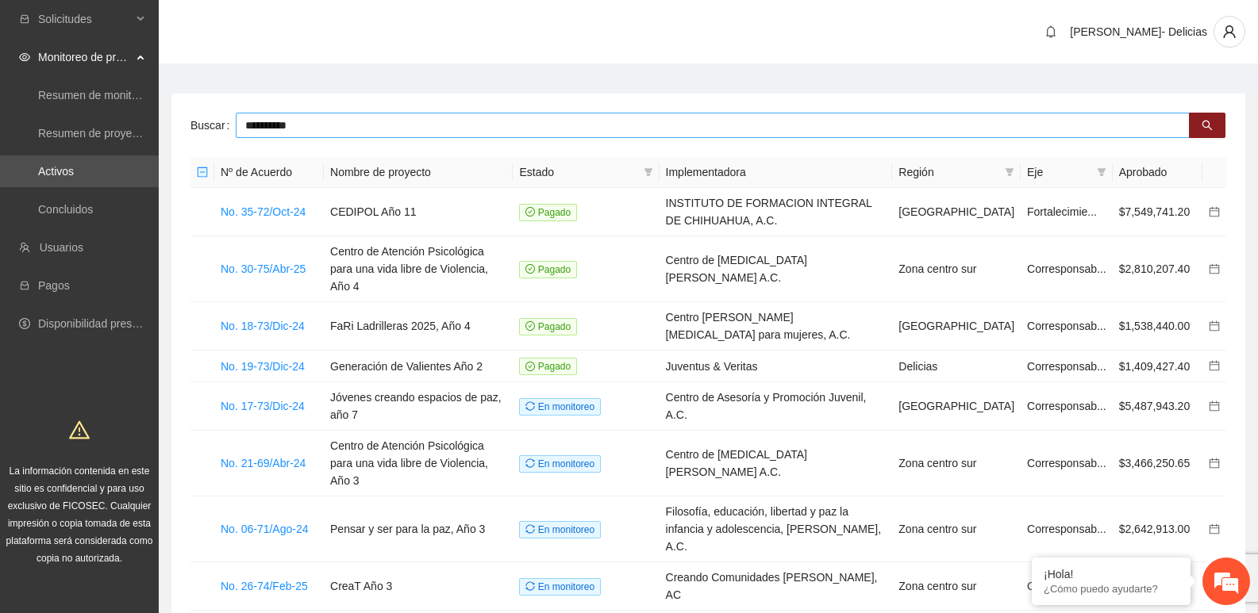
type input "**********"
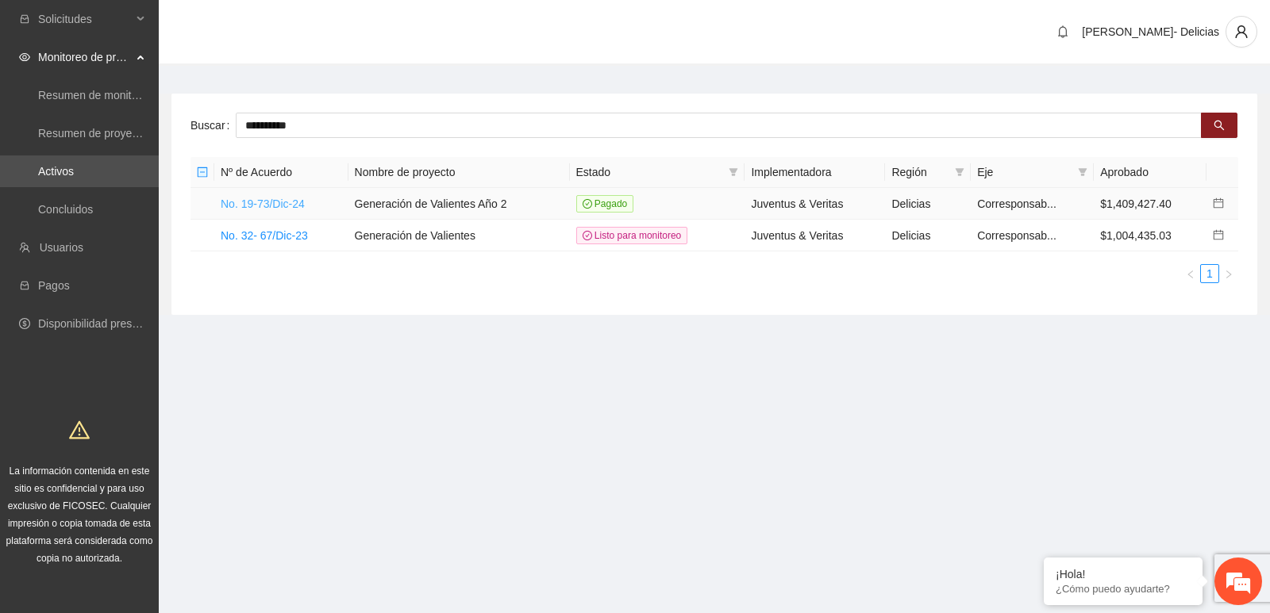
click at [279, 198] on link "No. 19-73/Dic-24" at bounding box center [263, 204] width 84 height 13
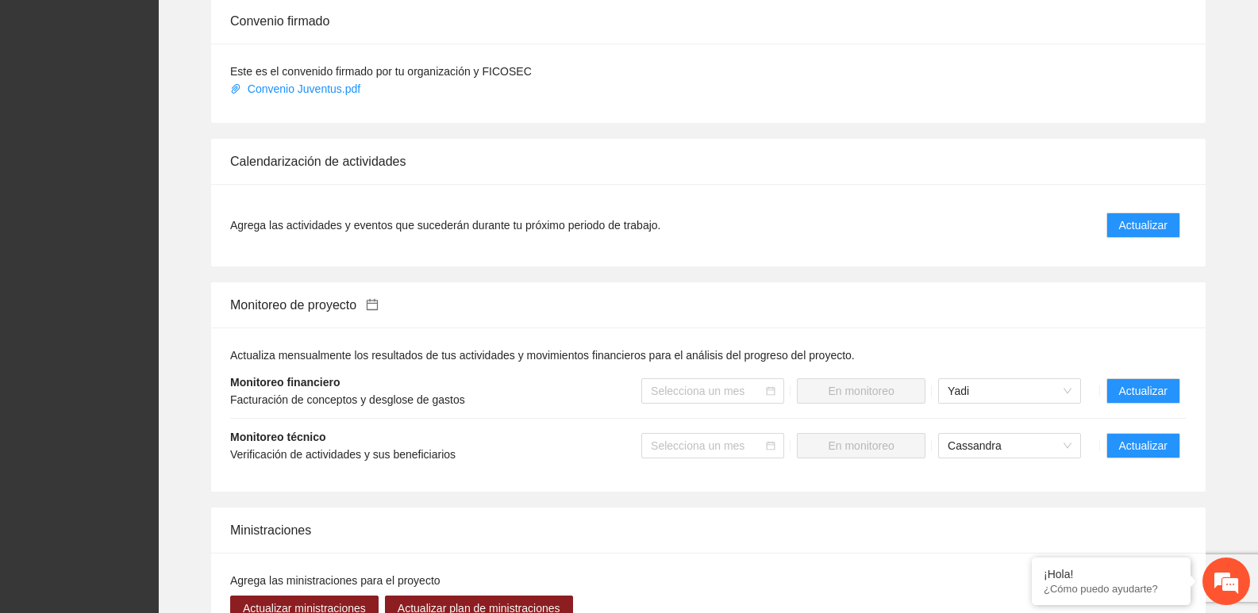
scroll to position [1248, 0]
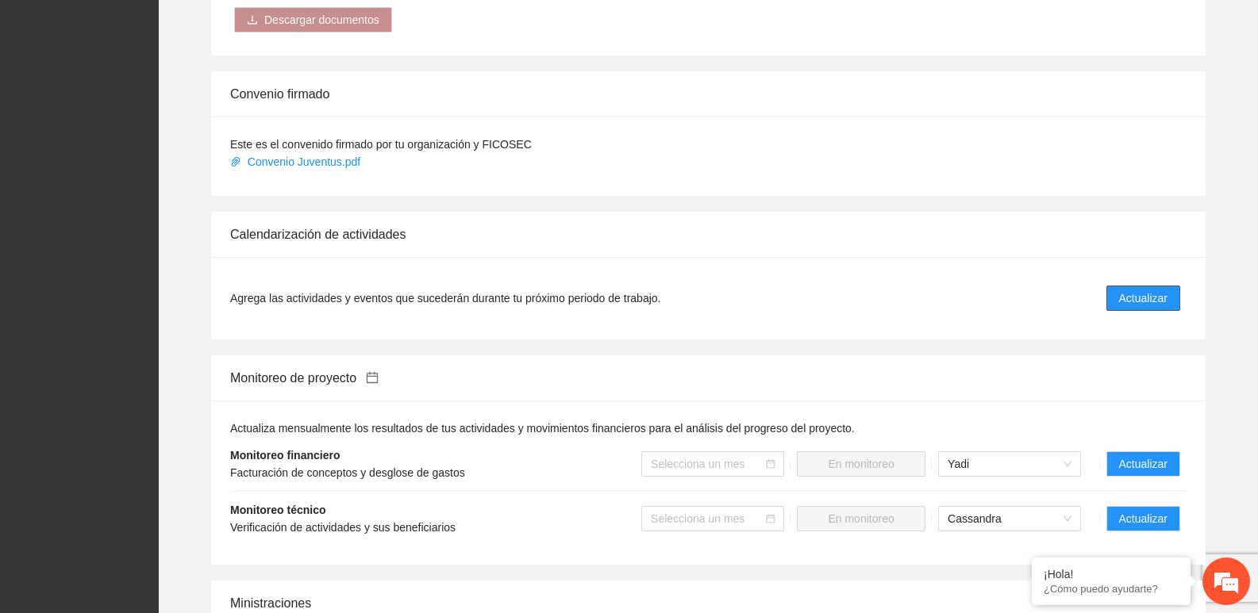
click at [1131, 290] on span "Actualizar" at bounding box center [1143, 298] width 48 height 17
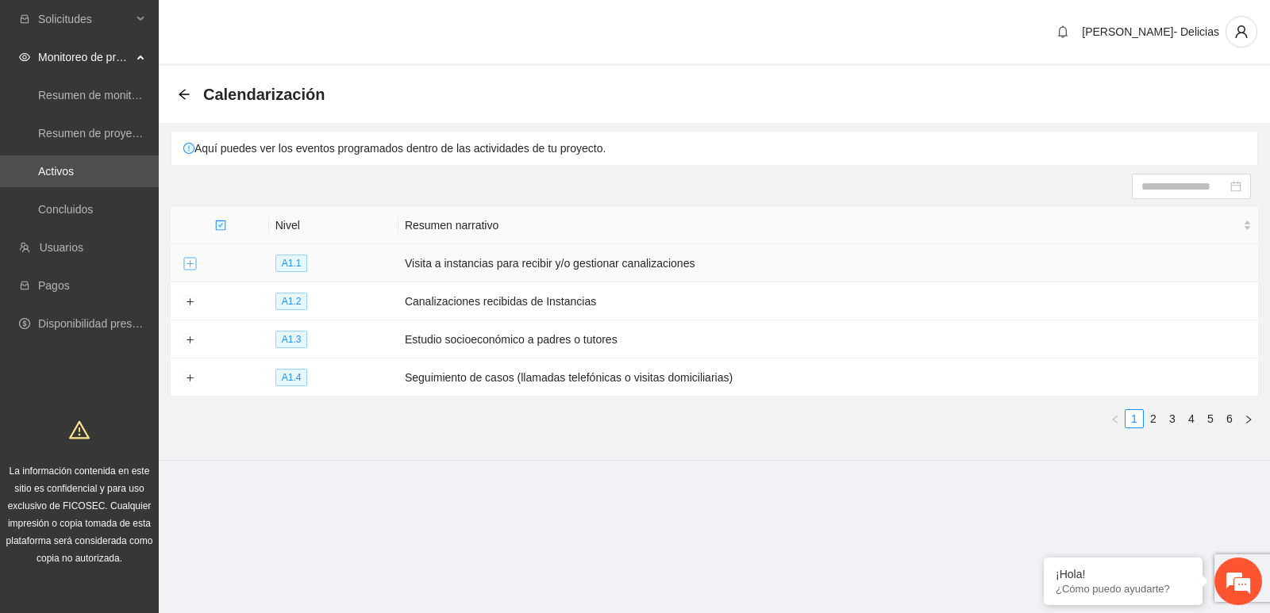
click at [191, 261] on button "Expand row" at bounding box center [189, 264] width 13 height 13
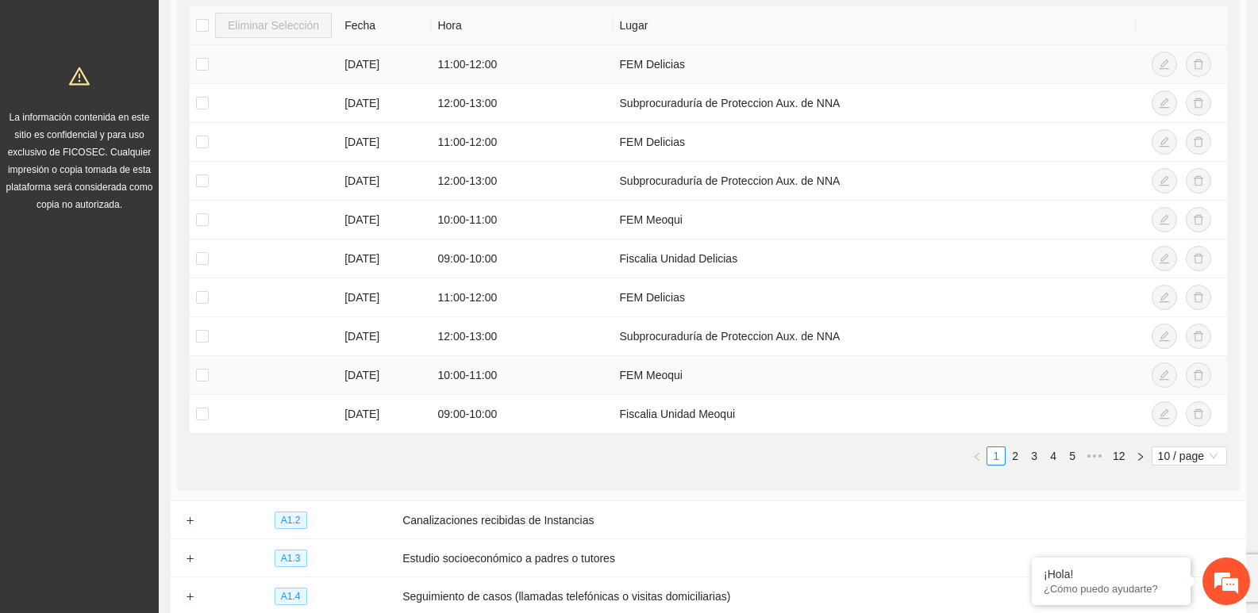
scroll to position [476, 0]
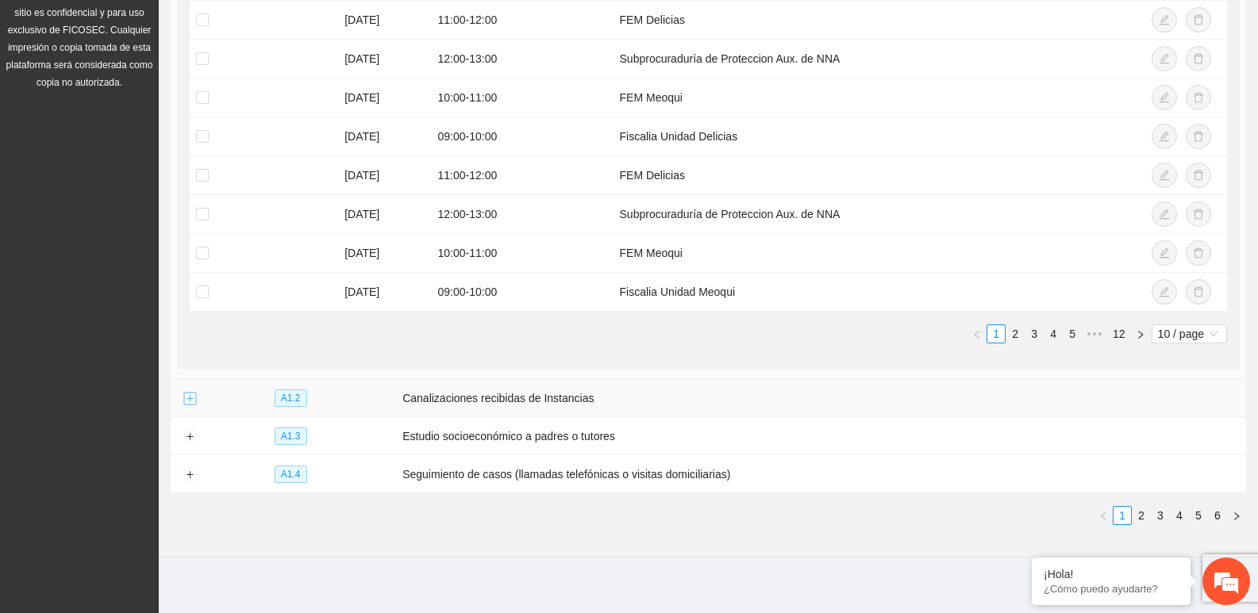
click at [189, 395] on button "Expand row" at bounding box center [189, 399] width 13 height 13
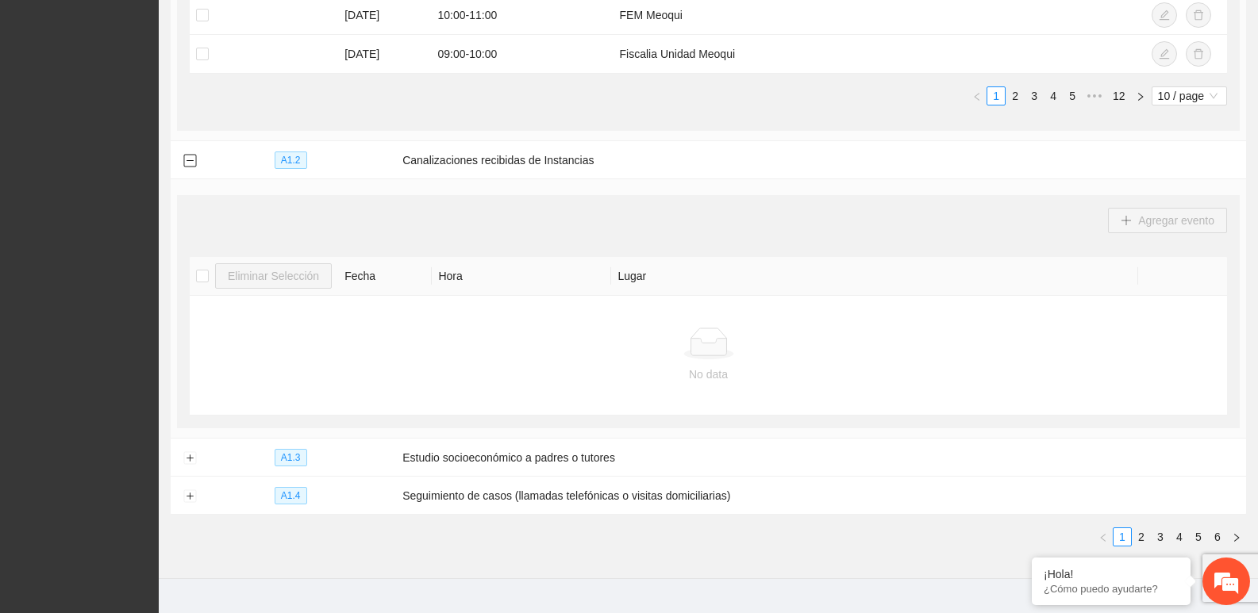
scroll to position [740, 0]
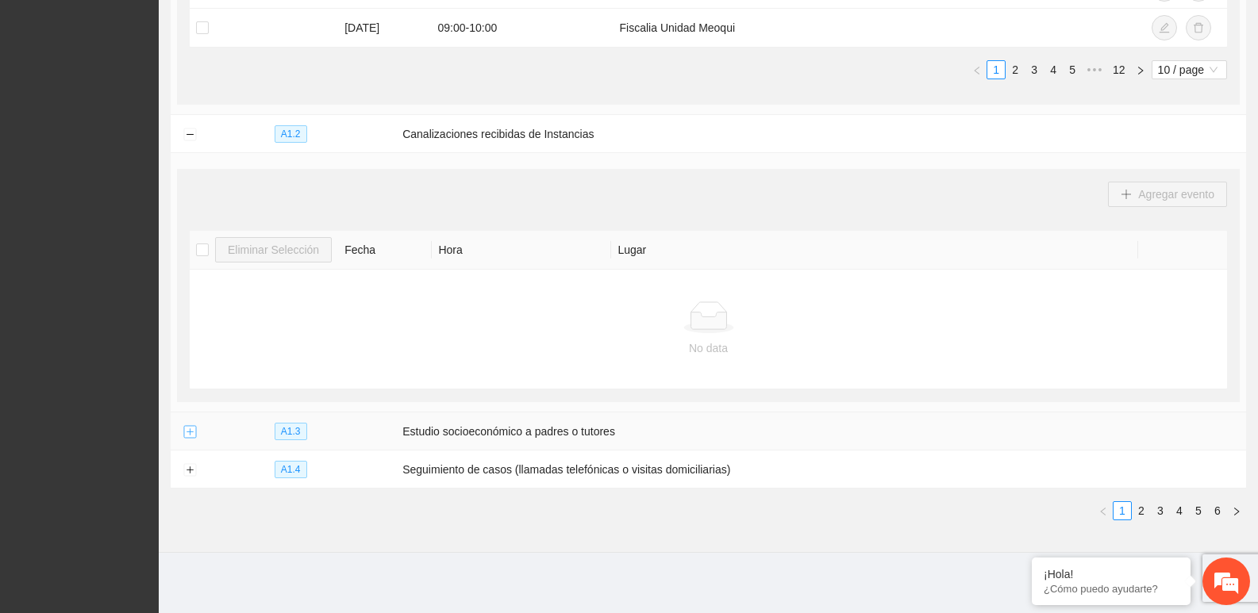
click at [183, 429] on button "Expand row" at bounding box center [189, 432] width 13 height 13
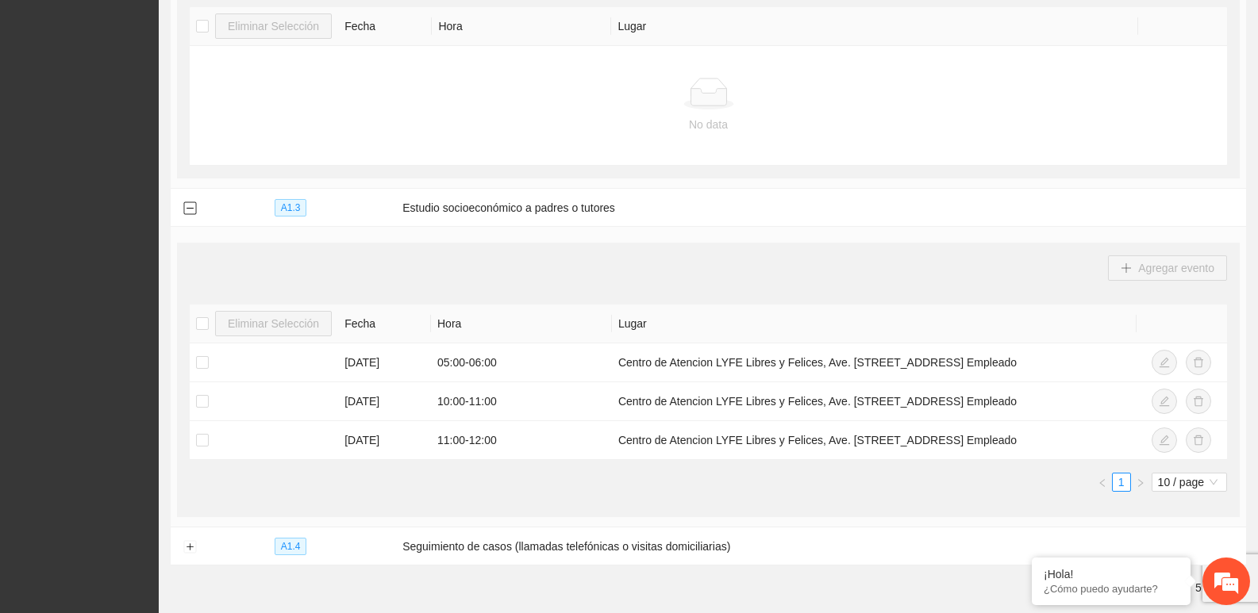
scroll to position [1041, 0]
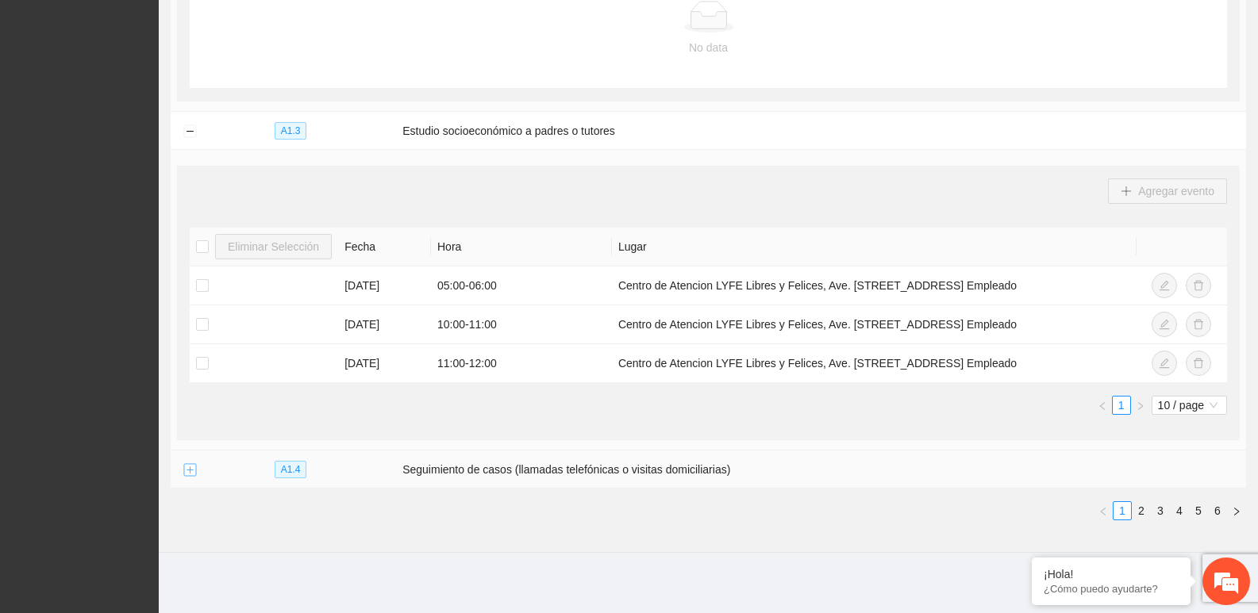
click at [183, 467] on button "Expand row" at bounding box center [189, 470] width 13 height 13
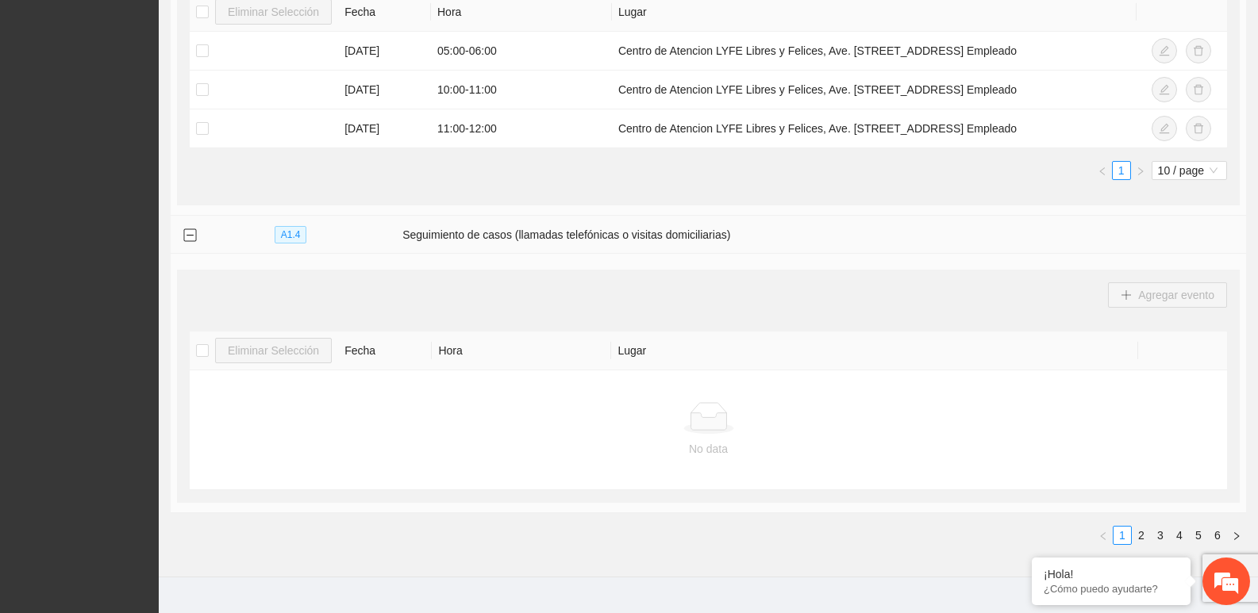
scroll to position [1301, 0]
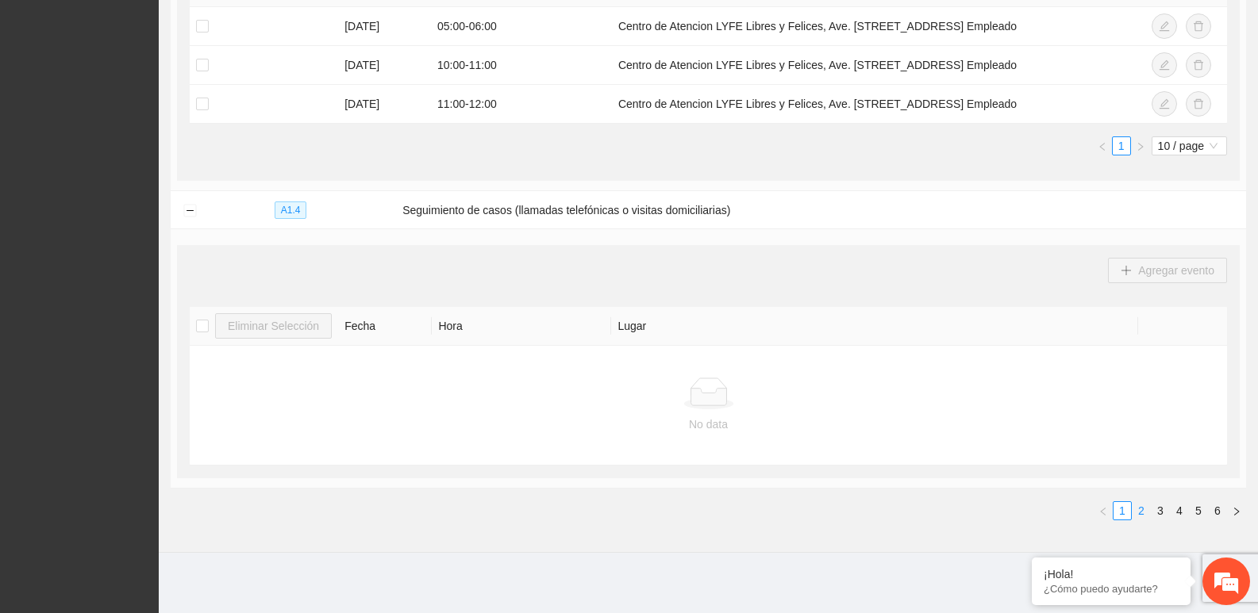
click at [1137, 506] on link "2" at bounding box center [1141, 510] width 17 height 17
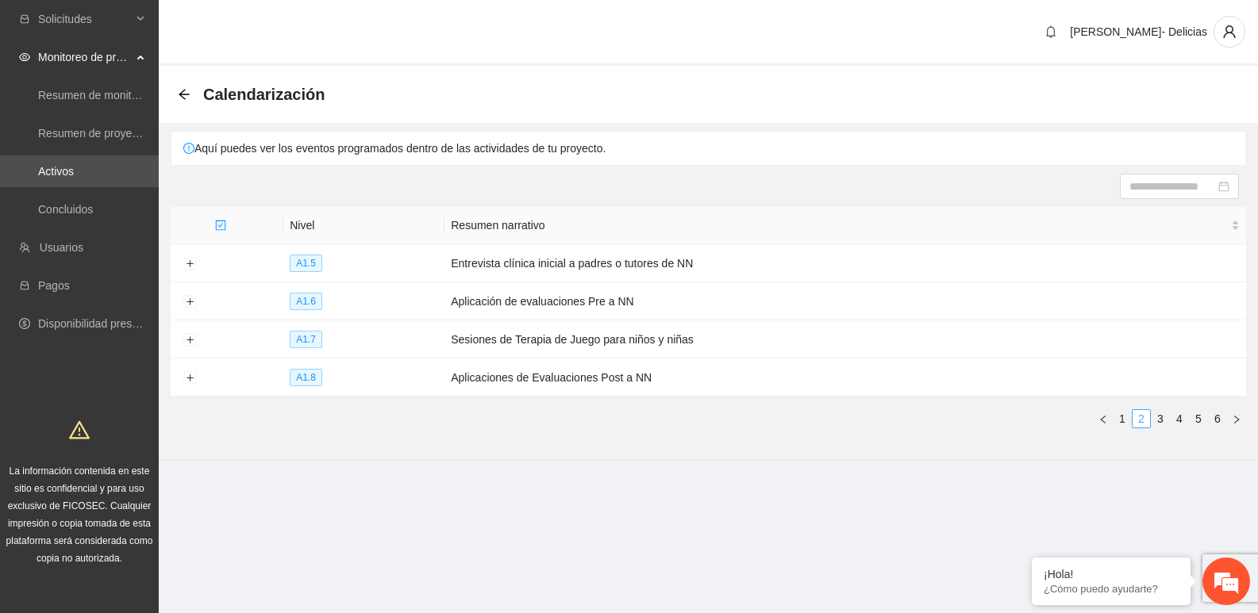
scroll to position [0, 0]
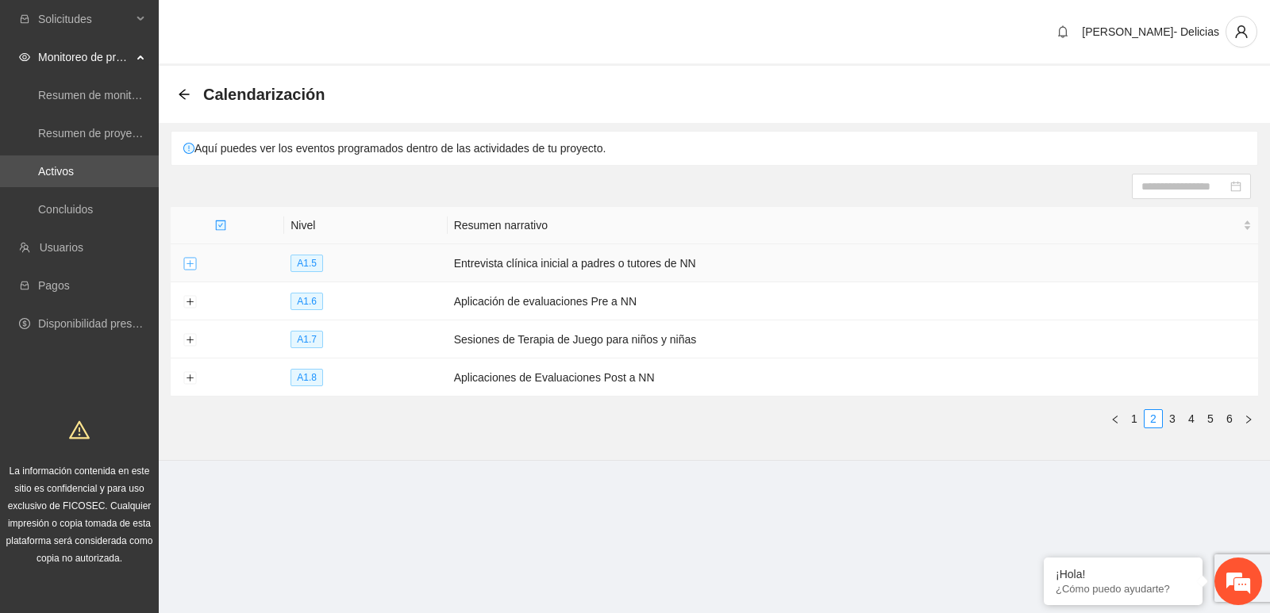
click at [187, 265] on button "Expand row" at bounding box center [189, 264] width 13 height 13
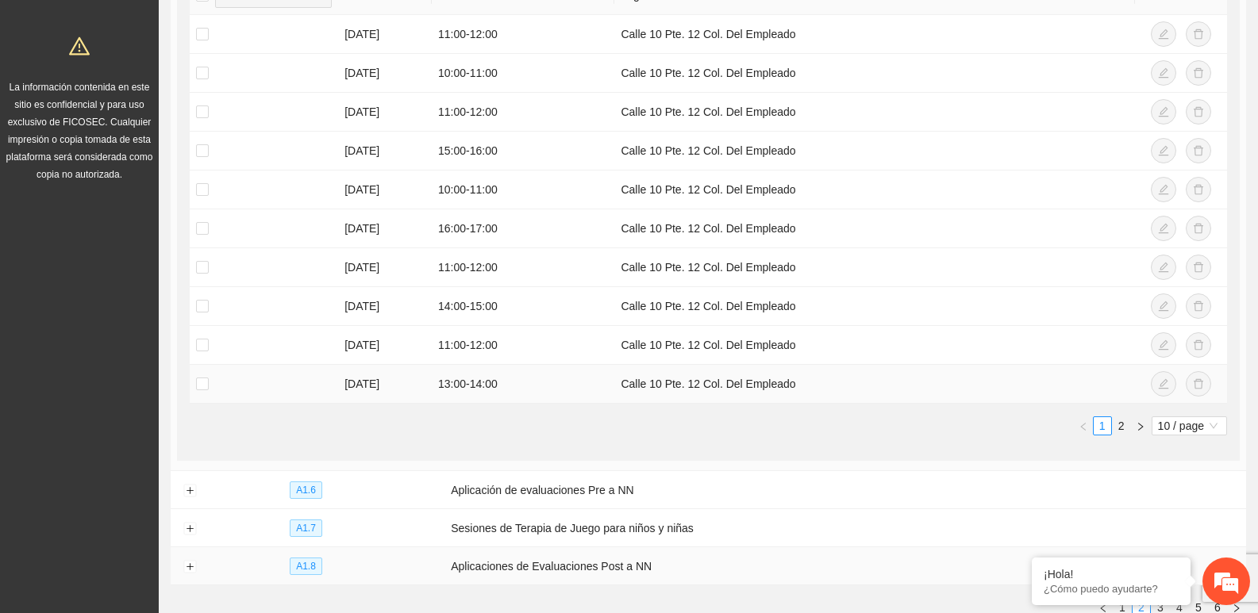
scroll to position [476, 0]
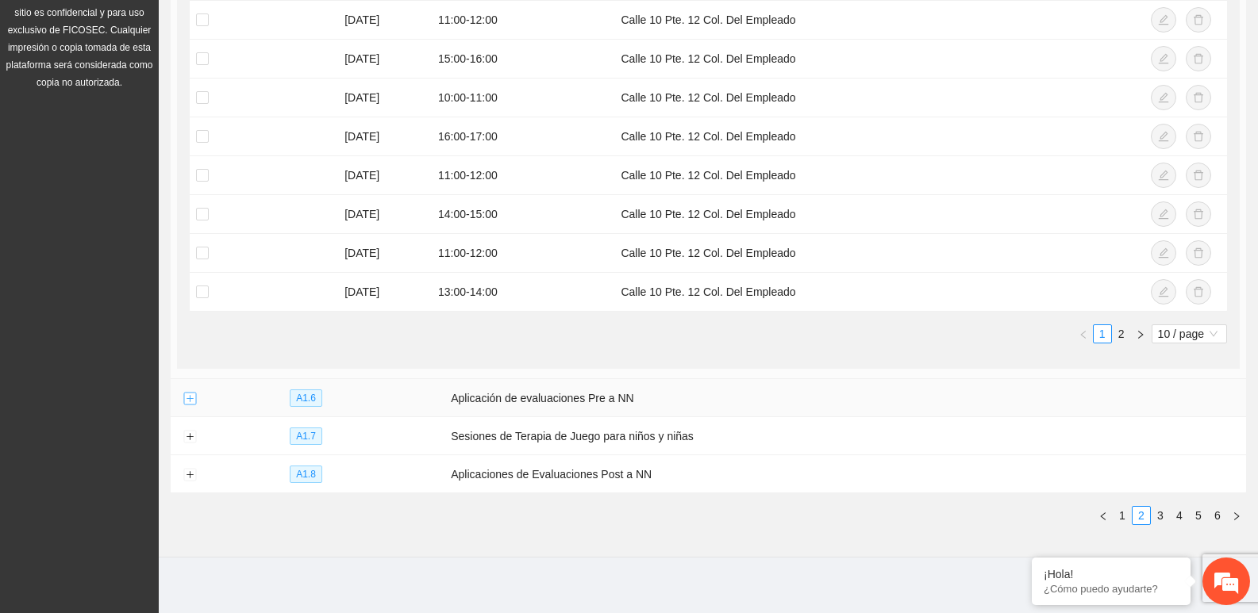
click at [192, 404] on button "Expand row" at bounding box center [189, 399] width 13 height 13
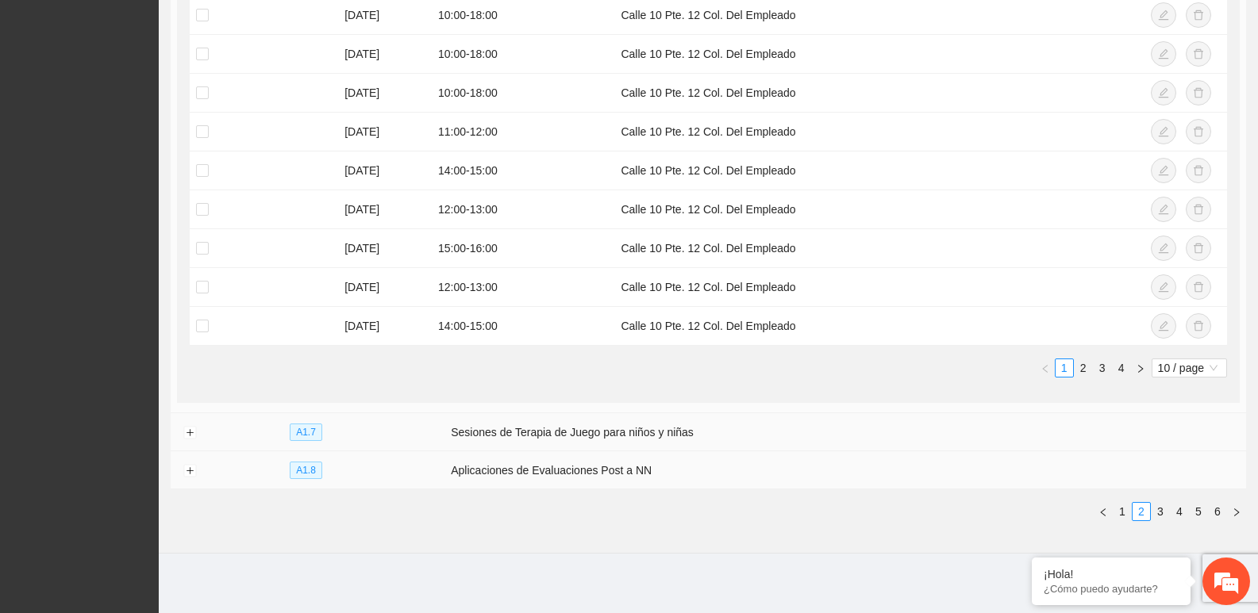
scroll to position [1054, 0]
click at [189, 426] on button "Expand row" at bounding box center [189, 432] width 13 height 13
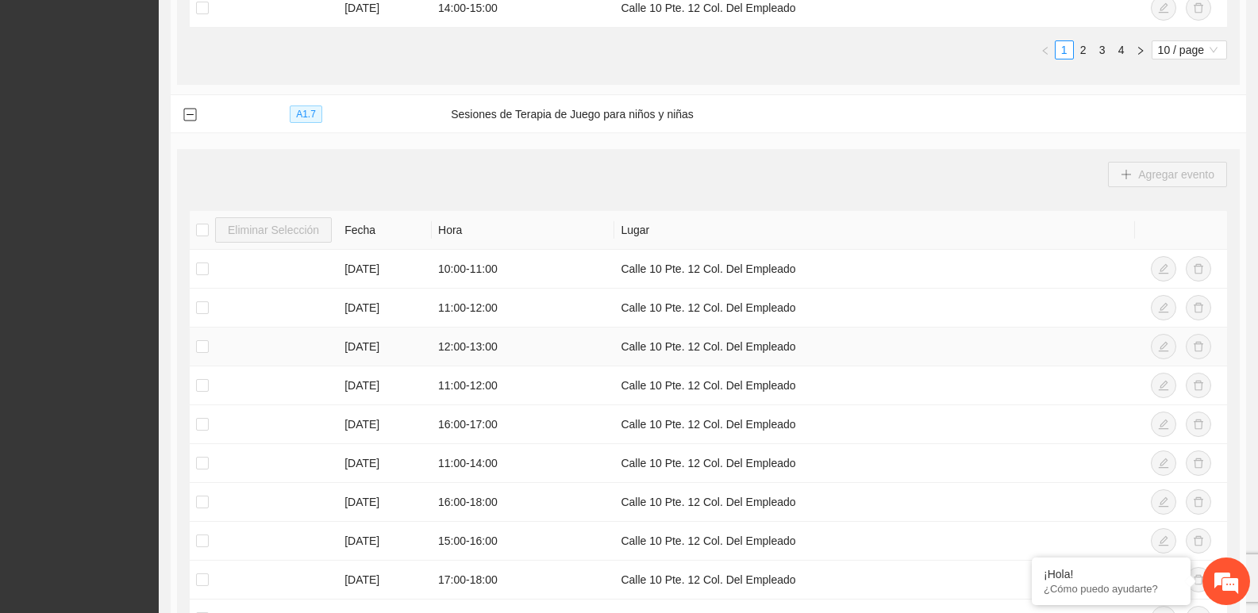
scroll to position [1451, 0]
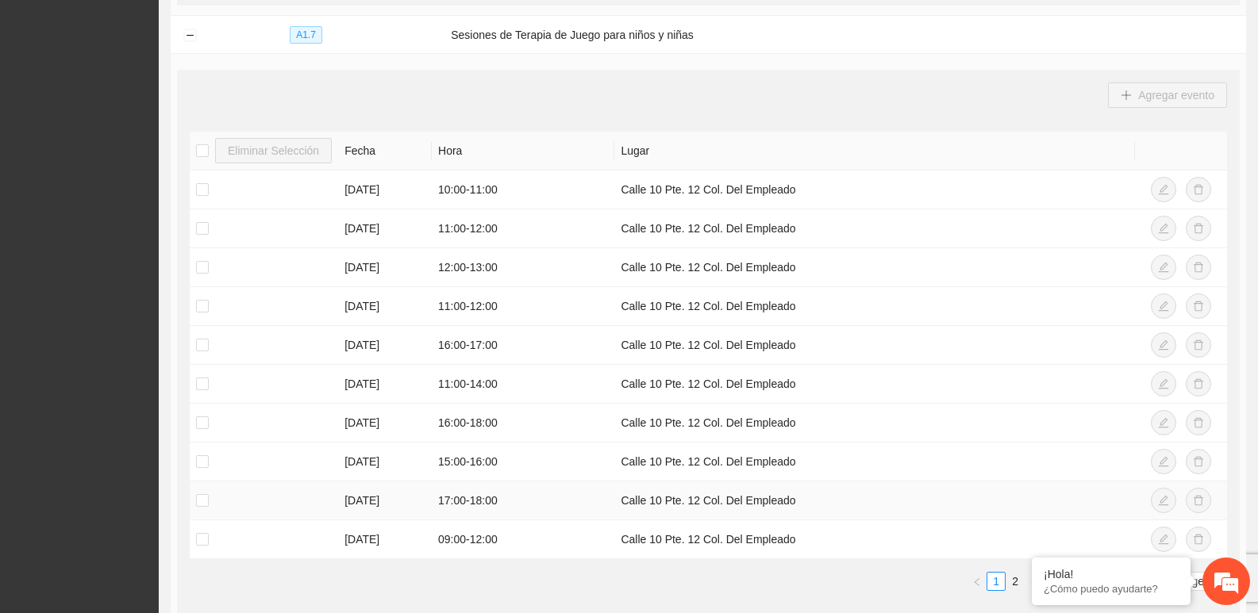
click at [449, 505] on td "17:00 - 18:00" at bounding box center [523, 501] width 183 height 39
click at [617, 540] on td "Calle 10 Pte. 12 Col. Del Empleado" at bounding box center [874, 540] width 521 height 39
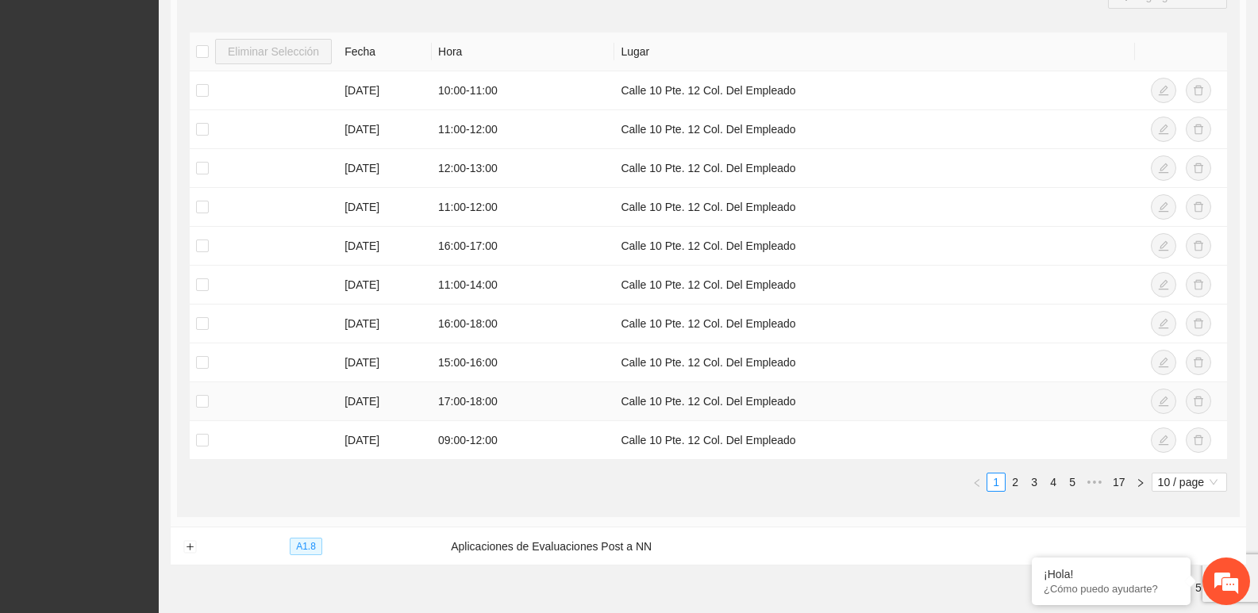
scroll to position [1627, 0]
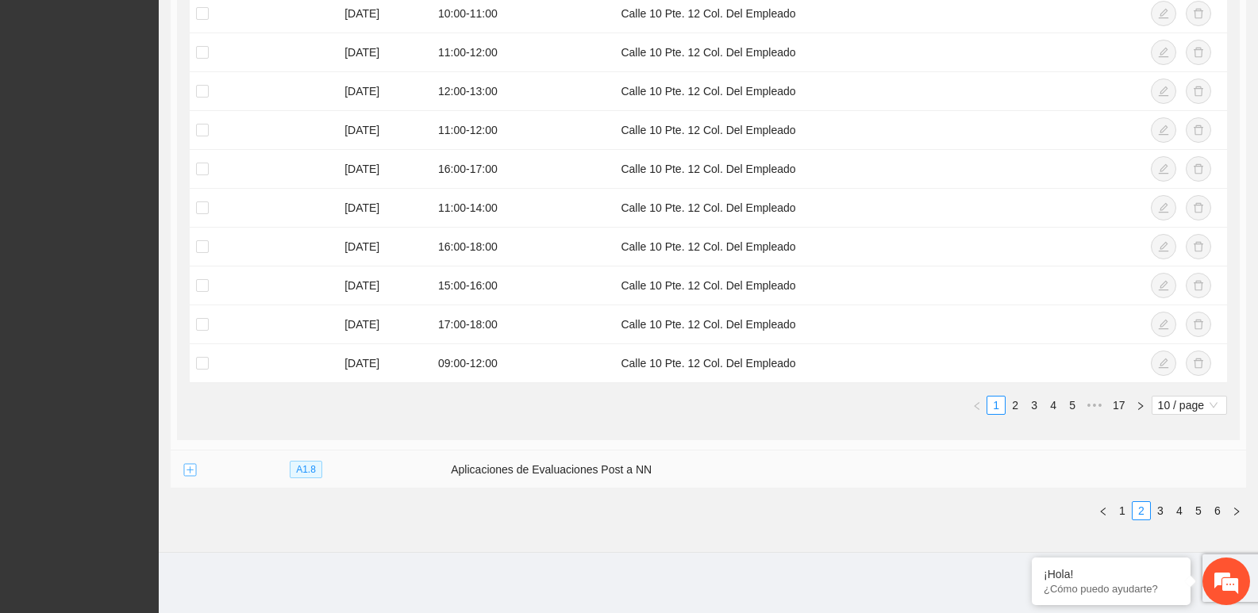
click at [192, 472] on button "Expand row" at bounding box center [189, 470] width 13 height 13
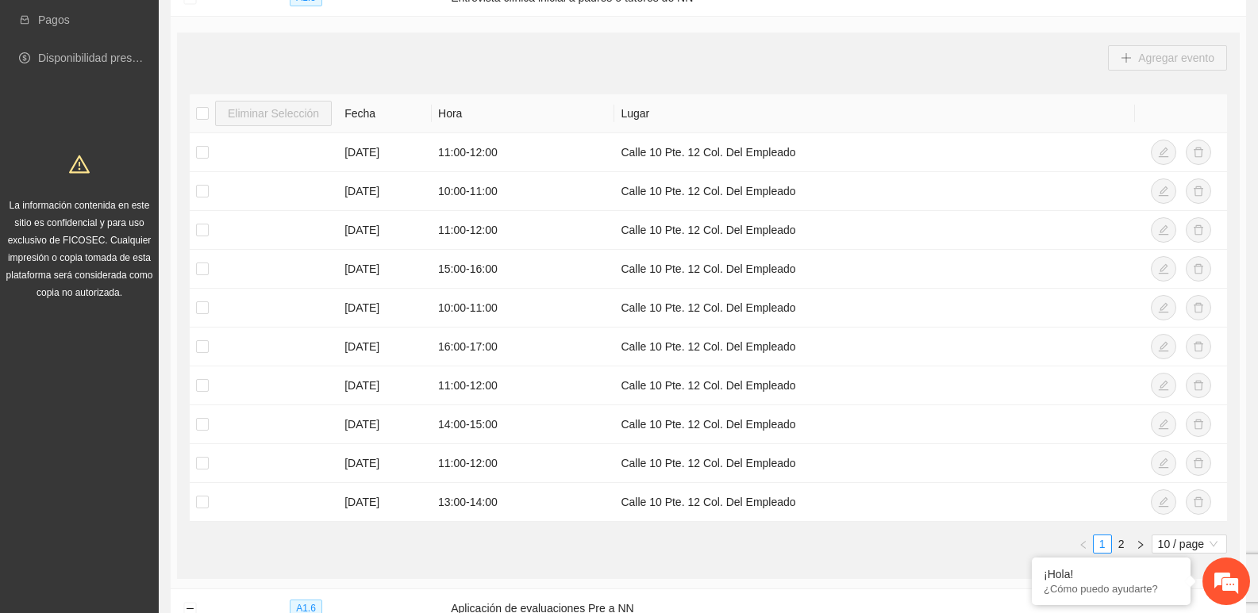
scroll to position [0, 0]
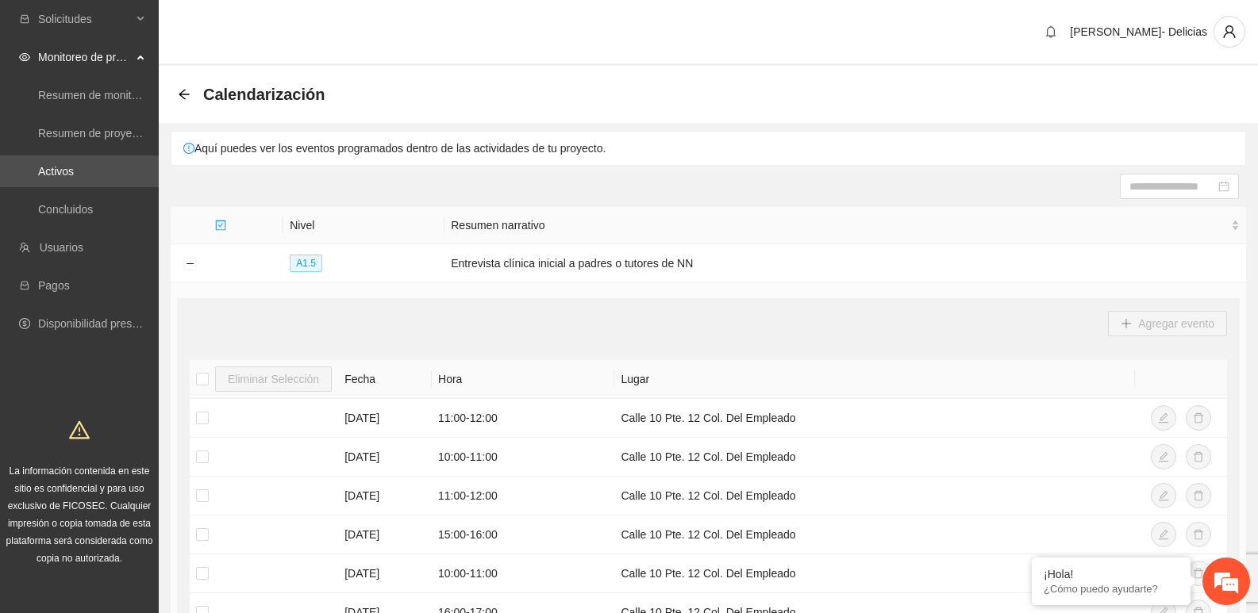
click at [174, 82] on div "Calendarización" at bounding box center [708, 94] width 1099 height 57
click at [183, 88] on icon "arrow-left" at bounding box center [184, 94] width 13 height 13
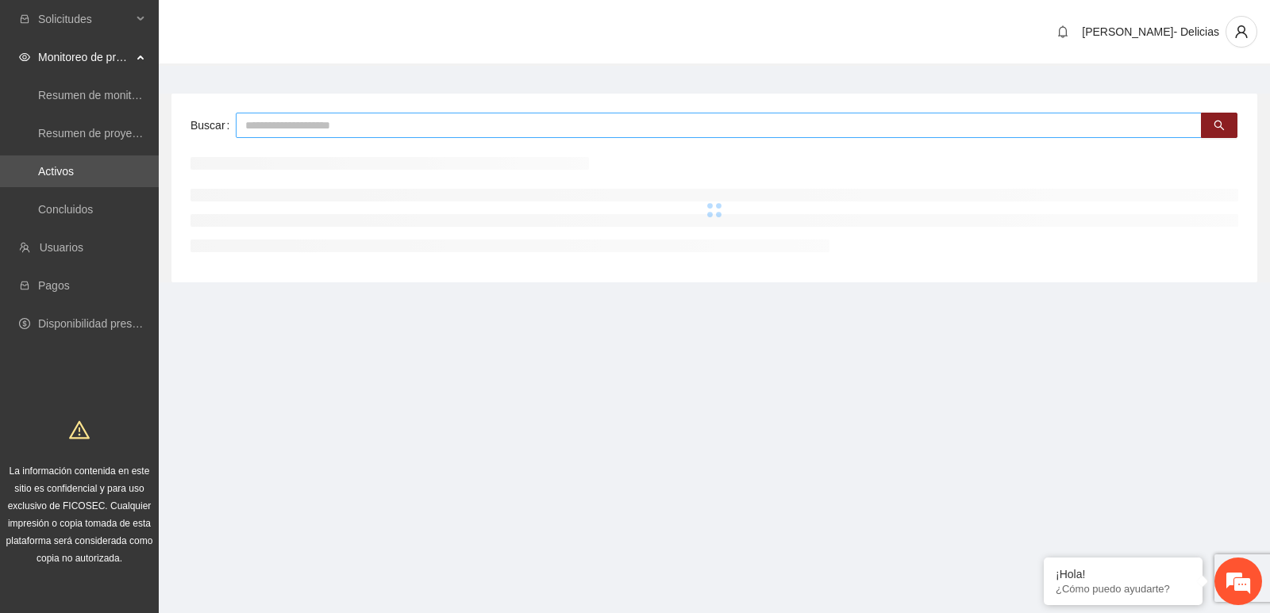
click at [371, 125] on input "text" at bounding box center [719, 125] width 966 height 25
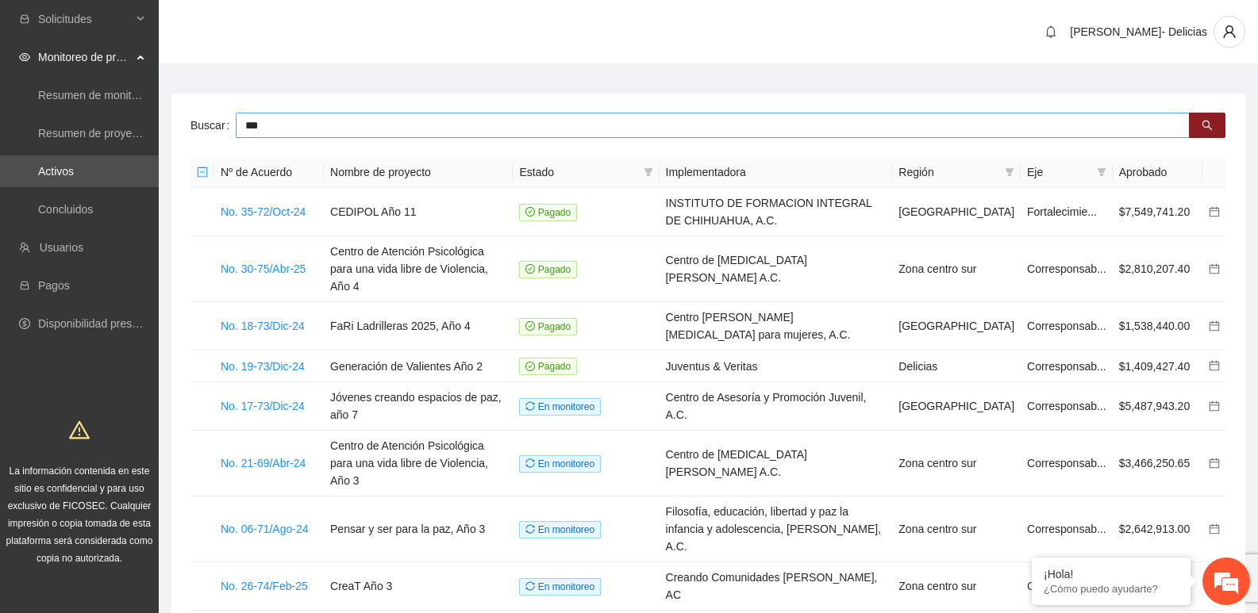
type input "***"
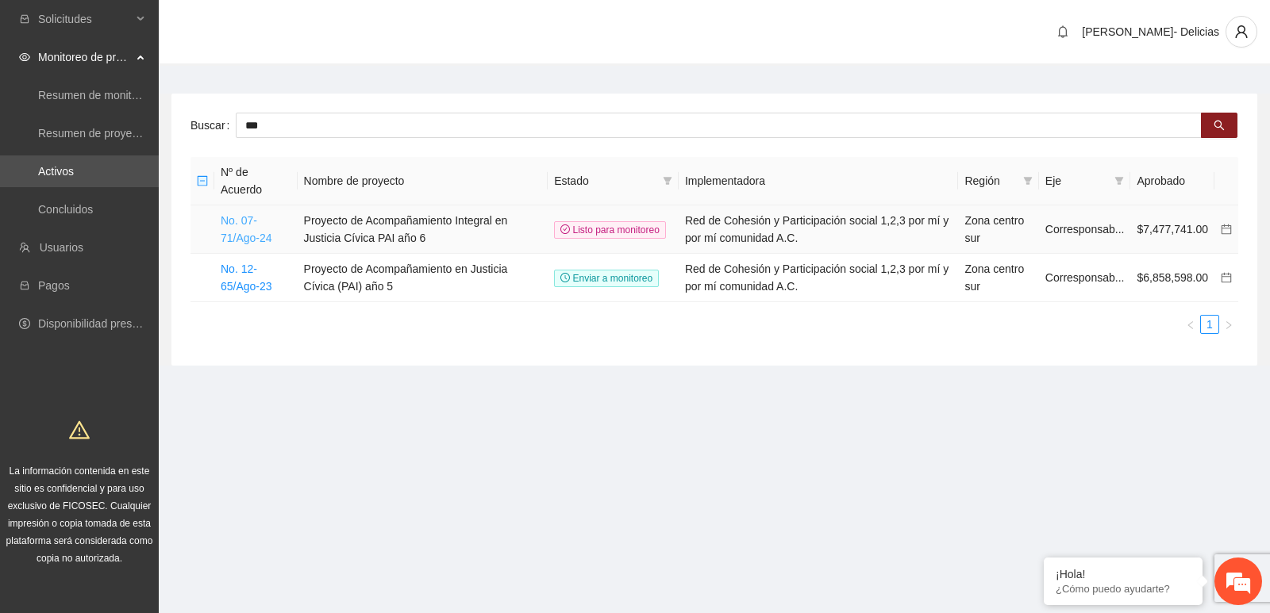
click at [238, 235] on link "No. 07-71/Ago-24" at bounding box center [247, 229] width 52 height 30
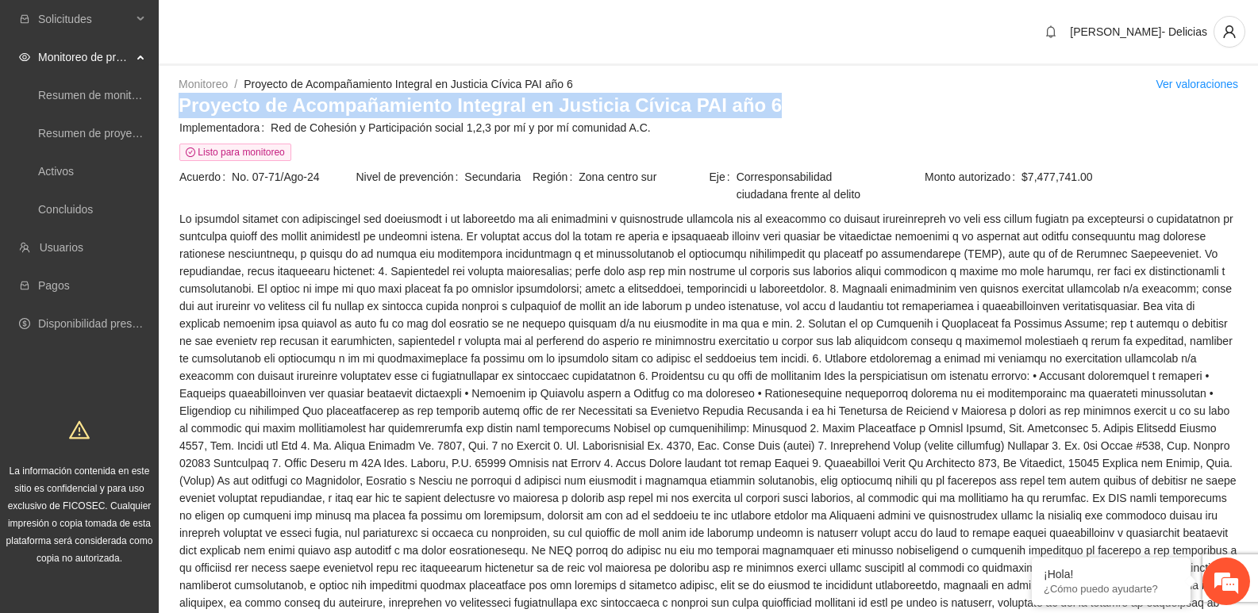
drag, startPoint x: 183, startPoint y: 108, endPoint x: 748, endPoint y: 107, distance: 564.3
click at [748, 107] on h3 "Proyecto de Acompañamiento Integral en Justicia Cívica PAI año 6" at bounding box center [709, 105] width 1060 height 25
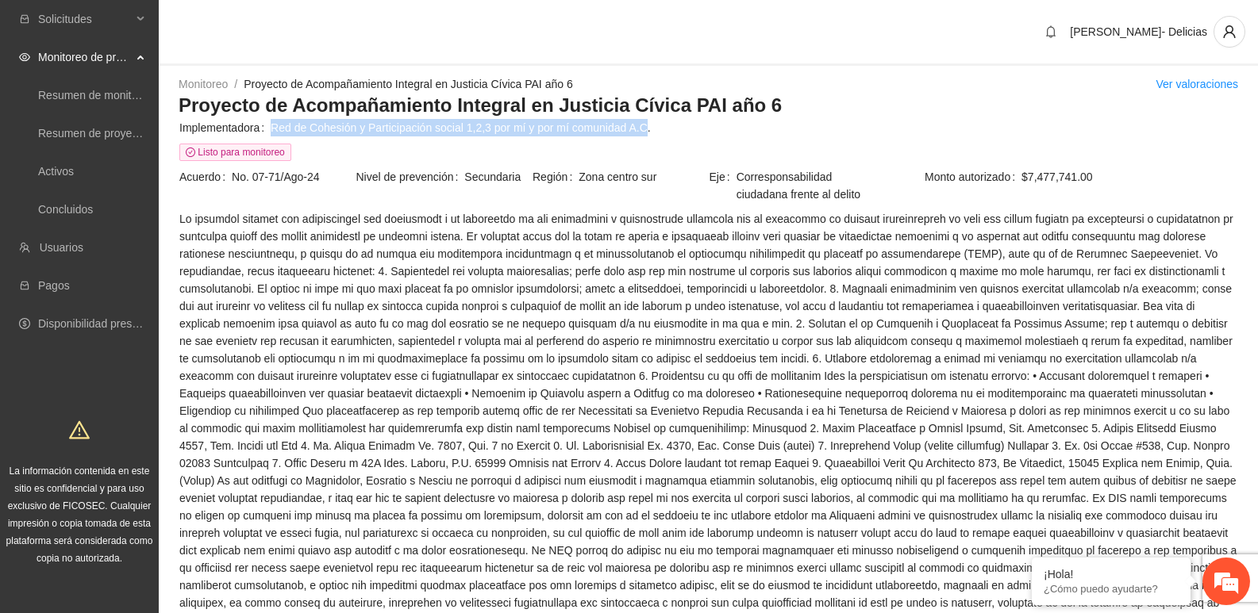
drag, startPoint x: 272, startPoint y: 127, endPoint x: 637, endPoint y: 130, distance: 365.1
click at [637, 130] on span "Red de Cohesión y Participación social 1,2,3 por mí y por mí comunidad A.C." at bounding box center [754, 127] width 967 height 17
copy span "Red de Cohesión y Participación social 1,2,3 por mí y por mí comunidad A.C"
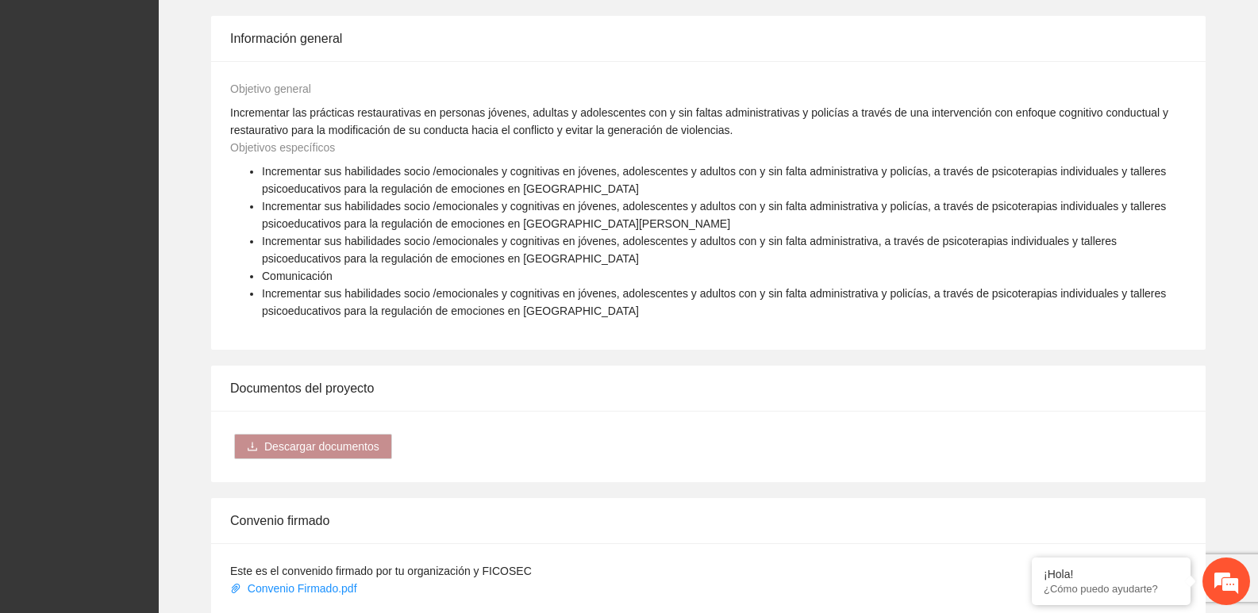
scroll to position [1270, 0]
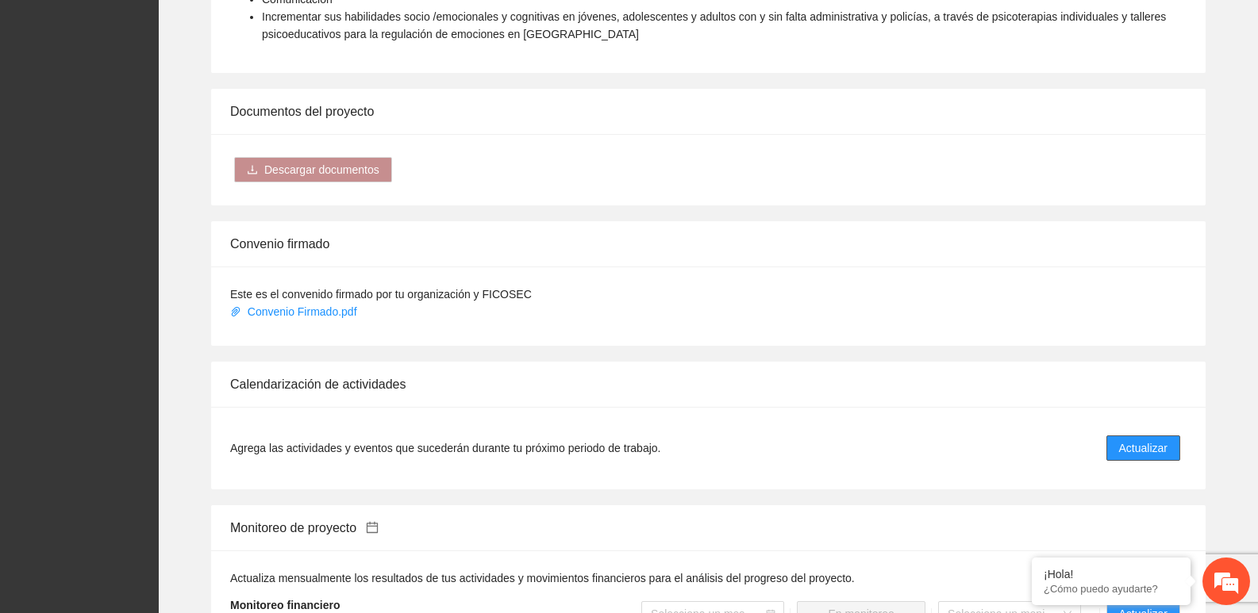
click at [1136, 450] on span "Actualizar" at bounding box center [1143, 448] width 48 height 17
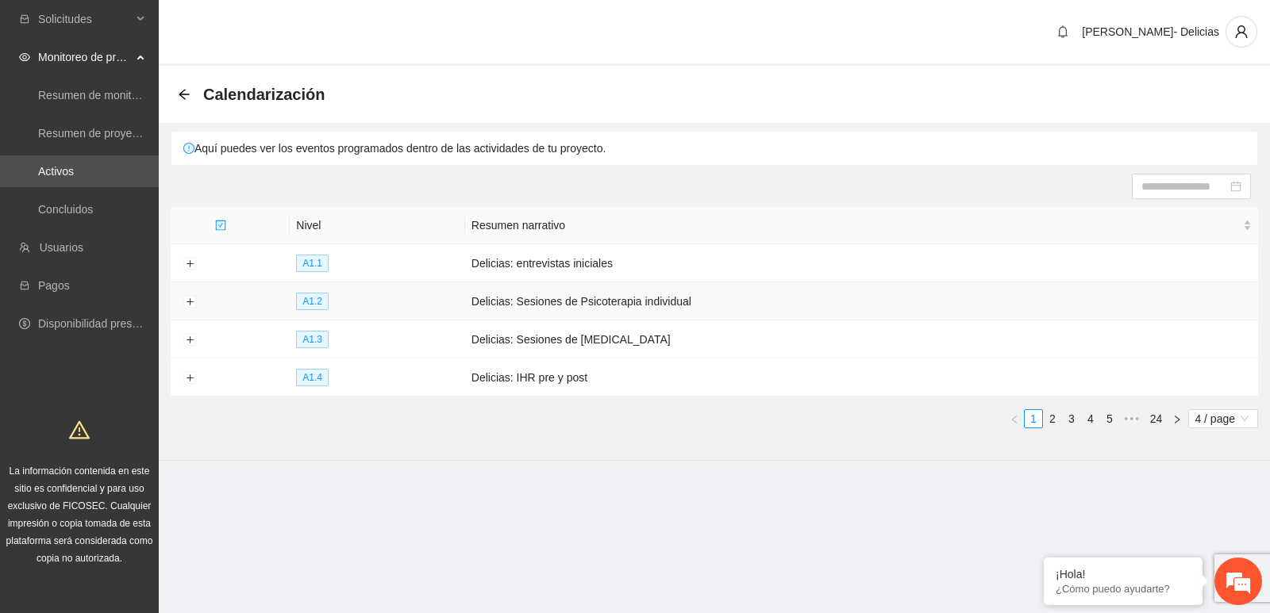
click at [174, 302] on td at bounding box center [190, 302] width 38 height 38
click at [190, 299] on button "Expand row" at bounding box center [189, 302] width 13 height 13
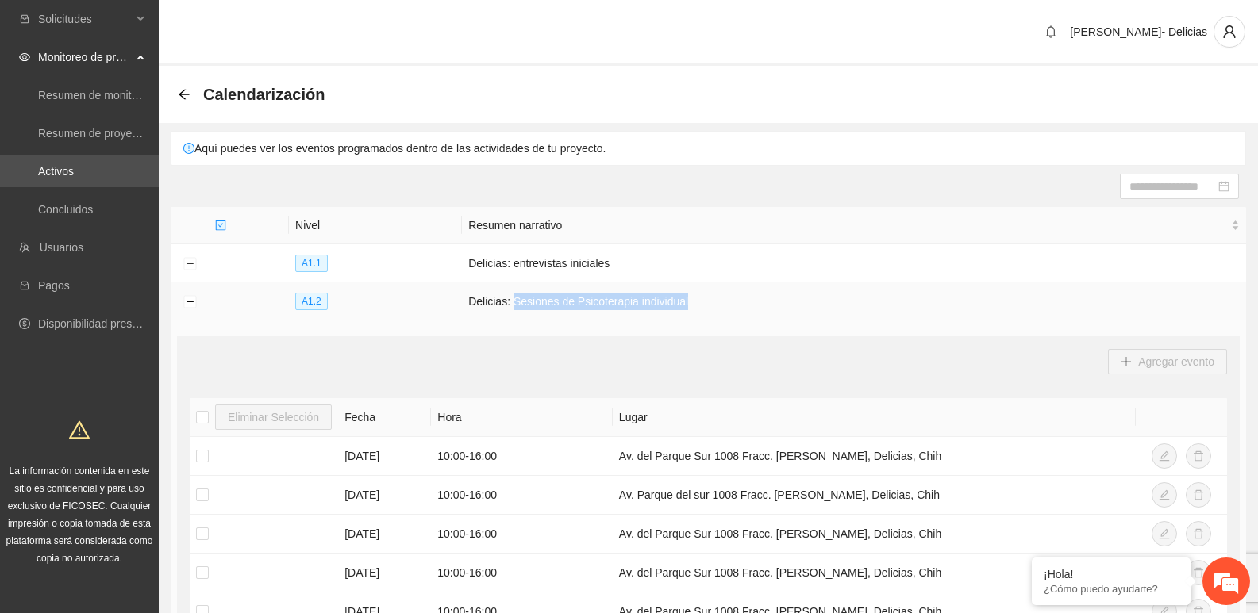
drag, startPoint x: 515, startPoint y: 302, endPoint x: 712, endPoint y: 318, distance: 197.5
click at [712, 318] on td "Delicias: Sesiones de Psicoterapia individual" at bounding box center [854, 302] width 784 height 38
copy td "Sesiones de Psicoterapia individual"
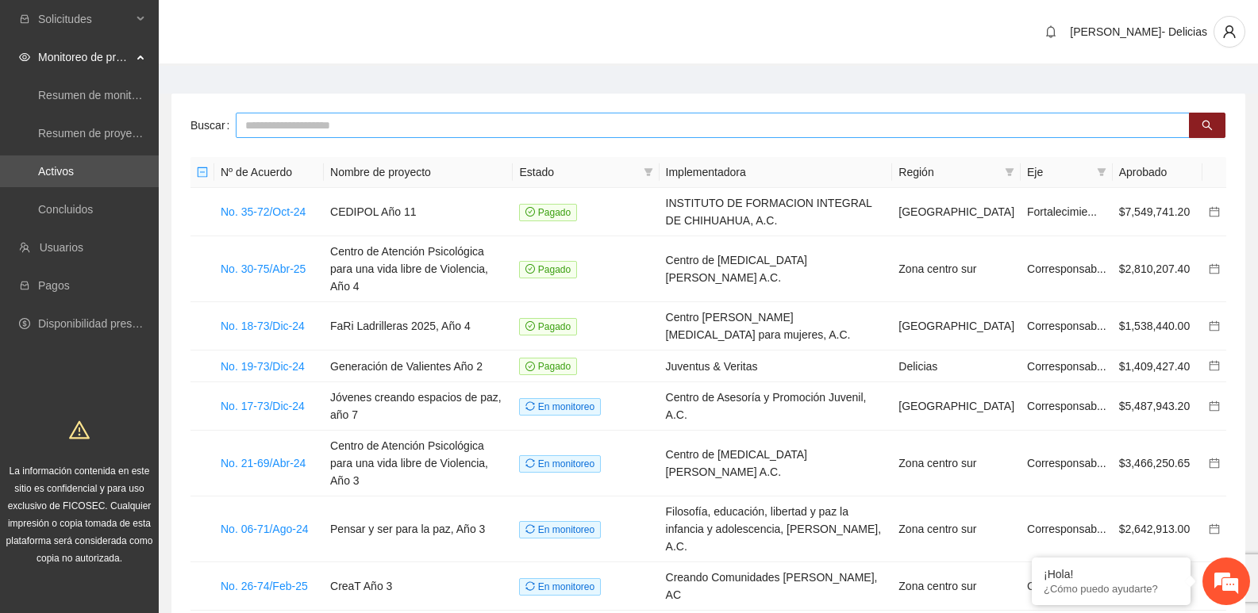
click at [389, 132] on input "text" at bounding box center [713, 125] width 954 height 25
type input "******"
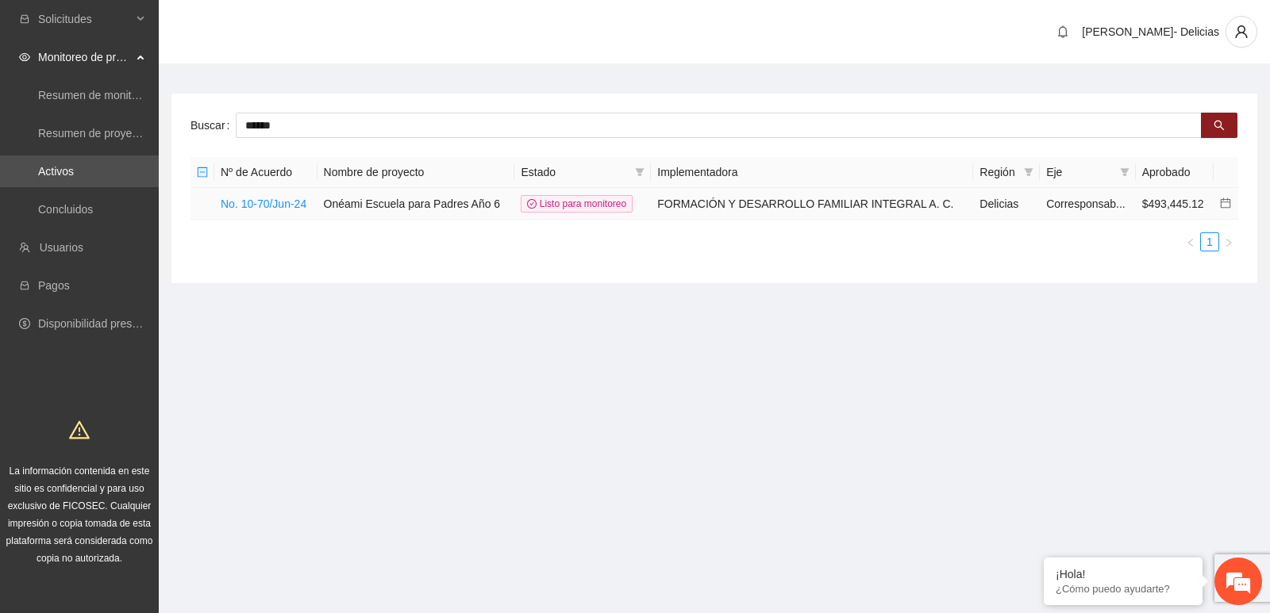
click at [410, 206] on td "Onéami Escuela para Padres Año 6" at bounding box center [416, 204] width 198 height 32
drag, startPoint x: 671, startPoint y: 202, endPoint x: 948, endPoint y: 205, distance: 276.2
click at [948, 205] on td "FORMACIÓN Y DESARROLLO FAMILIAR INTEGRAL A. C." at bounding box center [812, 204] width 322 height 32
copy td "FORMACIÓN Y DESARROLLO FAMILIAR INTEGRAL A. C."
